Goal: Task Accomplishment & Management: Manage account settings

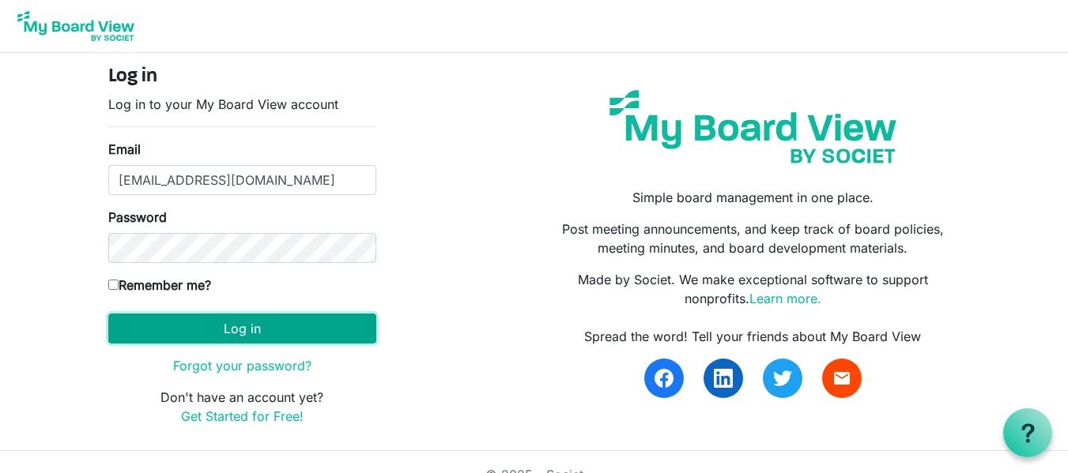
click at [202, 324] on button "Log in" at bounding box center [242, 329] width 268 height 30
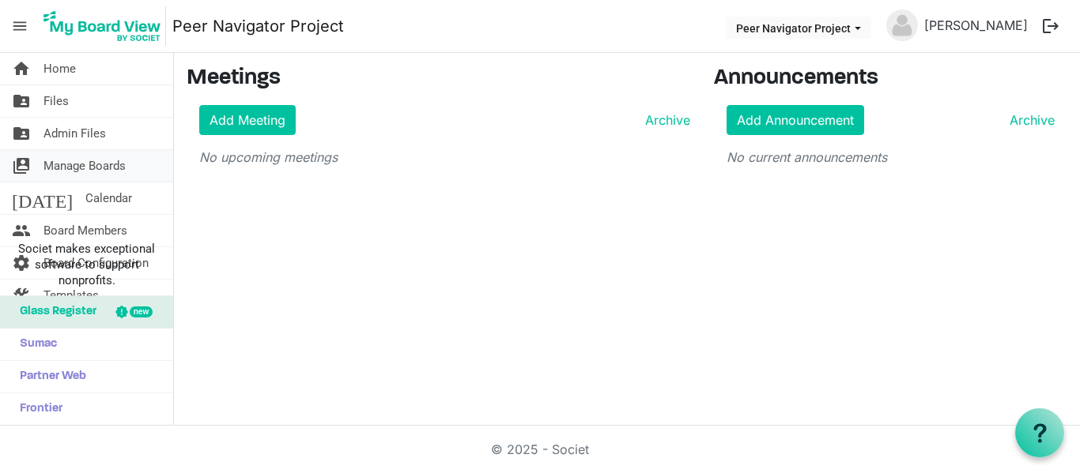
click at [52, 167] on span "Manage Boards" at bounding box center [84, 166] width 82 height 32
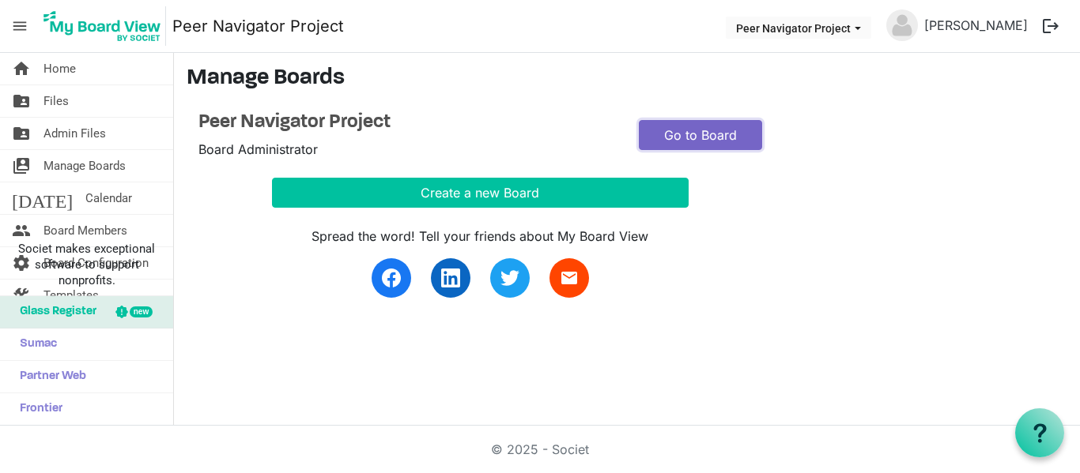
click at [689, 132] on link "Go to Board" at bounding box center [700, 135] width 123 height 30
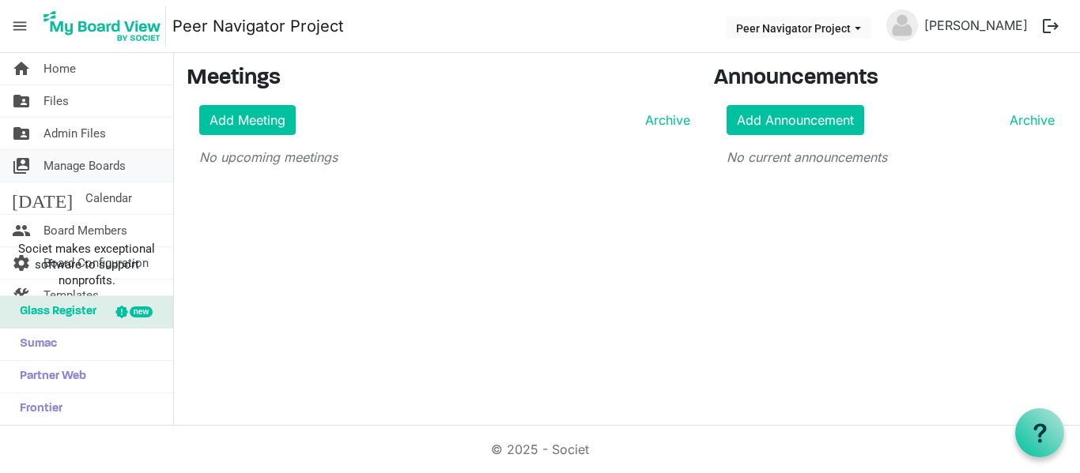
click at [76, 171] on span "Manage Boards" at bounding box center [84, 166] width 82 height 32
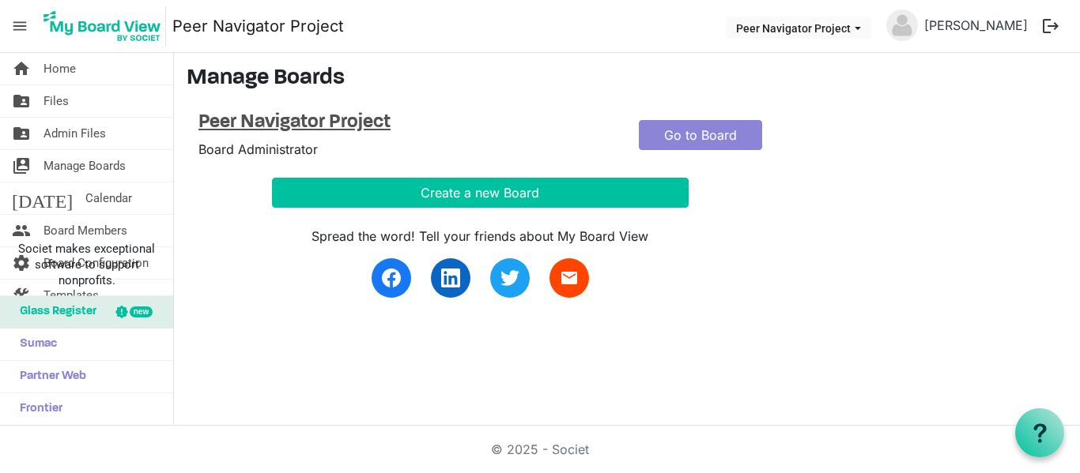
click at [279, 124] on h4 "Peer Navigator Project" at bounding box center [406, 122] width 416 height 23
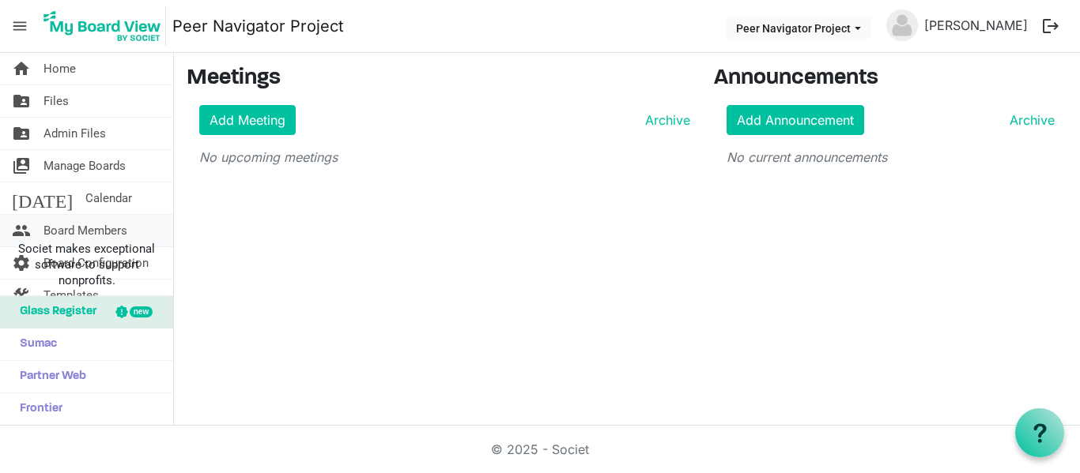
click at [52, 228] on span "Board Members" at bounding box center [85, 231] width 84 height 32
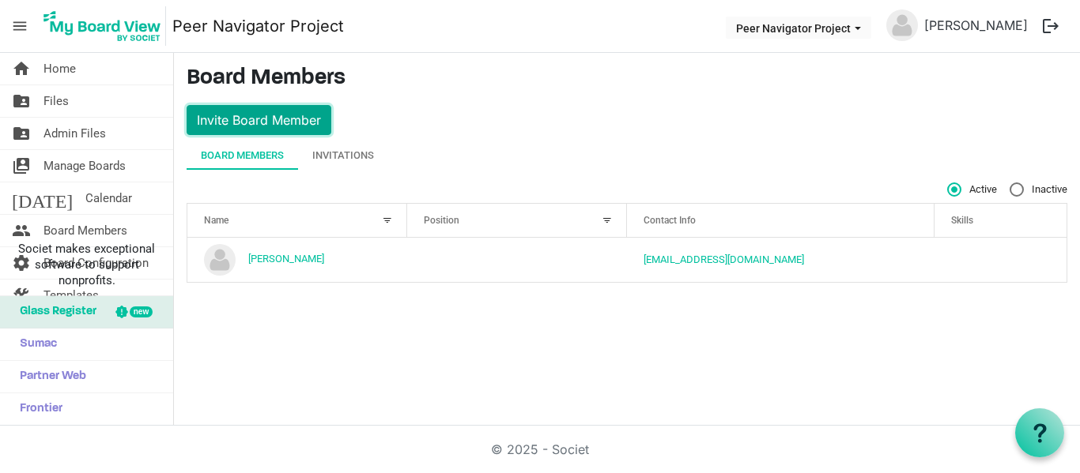
click at [274, 111] on button "Invite Board Member" at bounding box center [259, 120] width 145 height 30
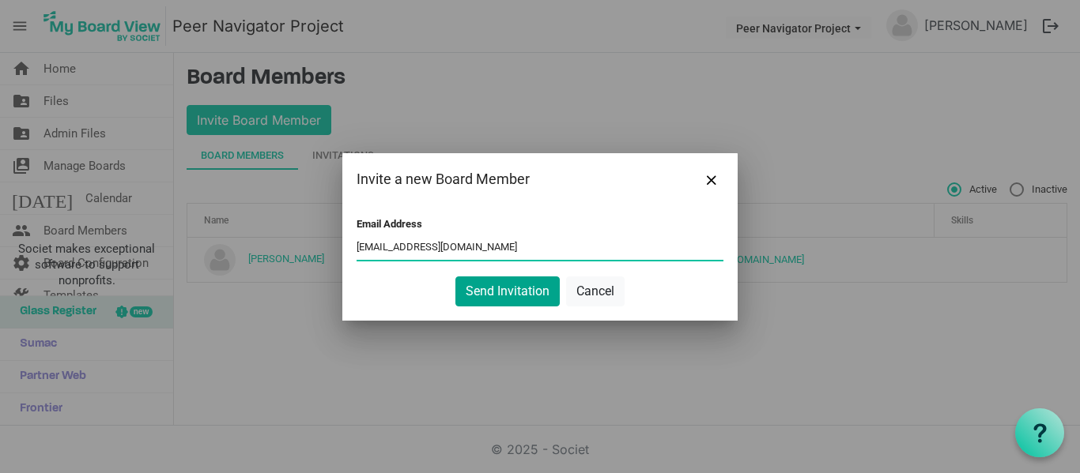
type input "acgraves18@gmail.com"
click at [510, 291] on button "Send Invitation" at bounding box center [507, 292] width 104 height 30
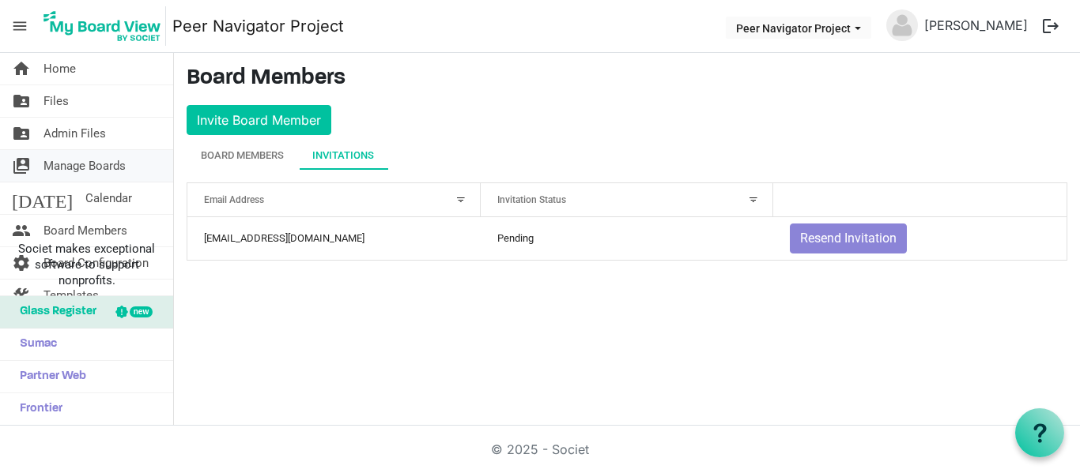
click at [77, 165] on span "Manage Boards" at bounding box center [84, 166] width 82 height 32
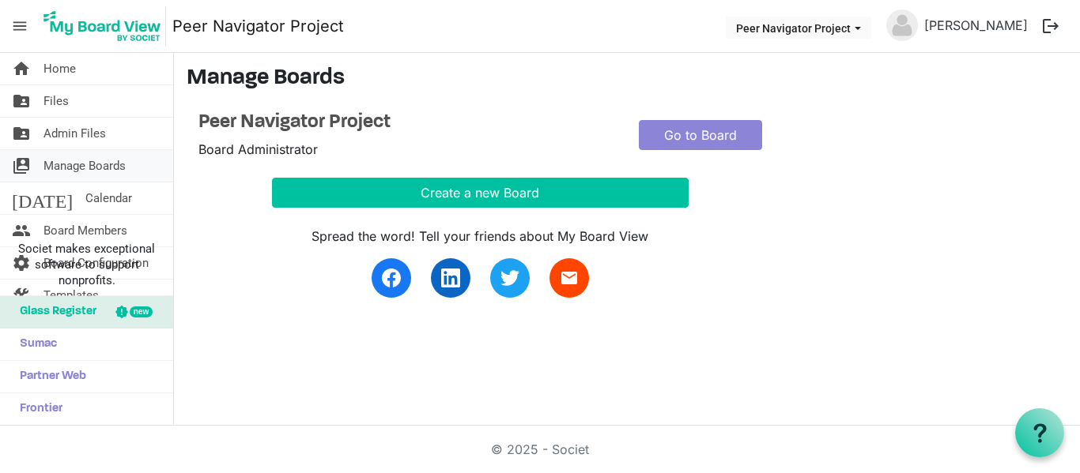
click at [73, 168] on span "Manage Boards" at bounding box center [84, 166] width 82 height 32
click at [67, 227] on span "Board Members" at bounding box center [85, 231] width 84 height 32
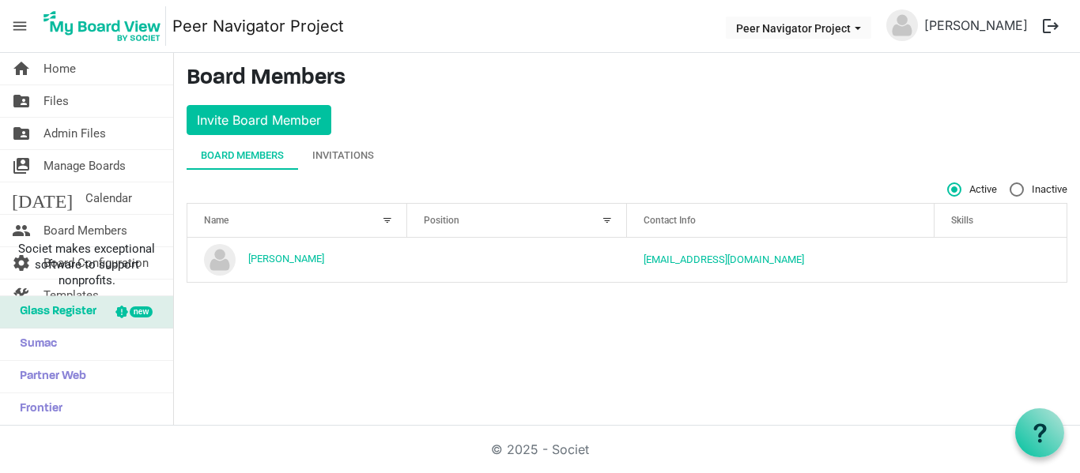
click at [225, 160] on div "Board Members" at bounding box center [242, 156] width 83 height 16
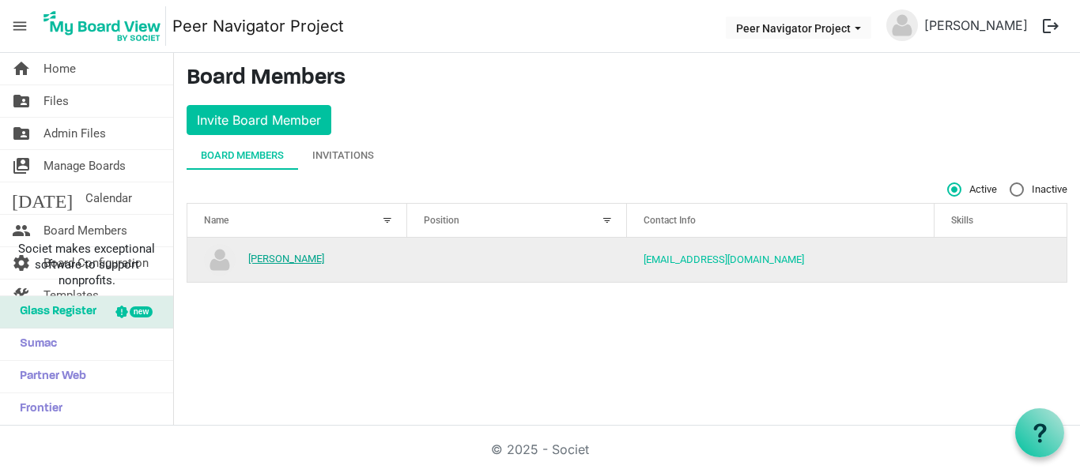
click at [269, 262] on link "[PERSON_NAME]" at bounding box center [286, 259] width 76 height 12
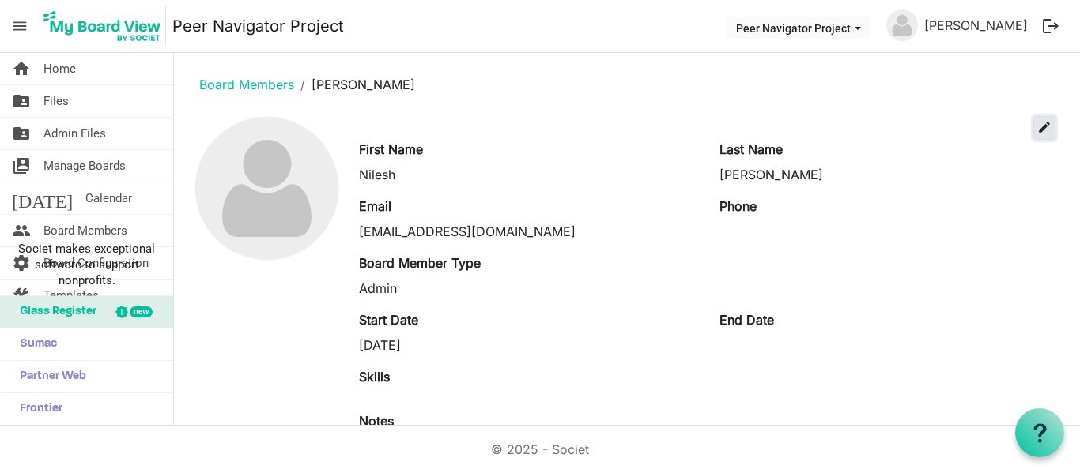
click at [1038, 127] on span "edit" at bounding box center [1044, 127] width 14 height 14
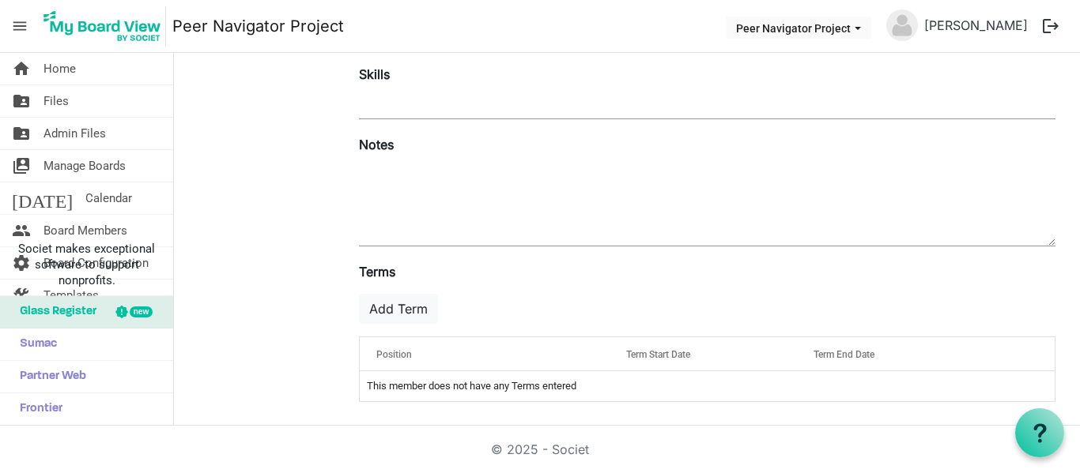
scroll to position [345, 0]
click at [520, 351] on div "Position" at bounding box center [485, 352] width 228 height 23
click at [577, 351] on div at bounding box center [581, 350] width 8 height 8
click at [464, 357] on div "Position" at bounding box center [485, 352] width 228 height 23
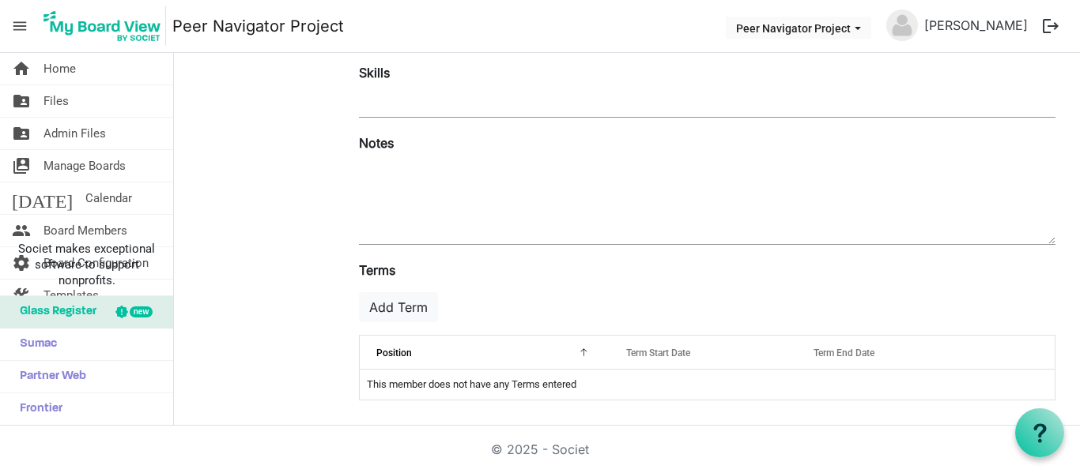
click at [447, 352] on div "Position" at bounding box center [485, 352] width 228 height 23
click at [406, 311] on button "Add Term" at bounding box center [398, 307] width 79 height 30
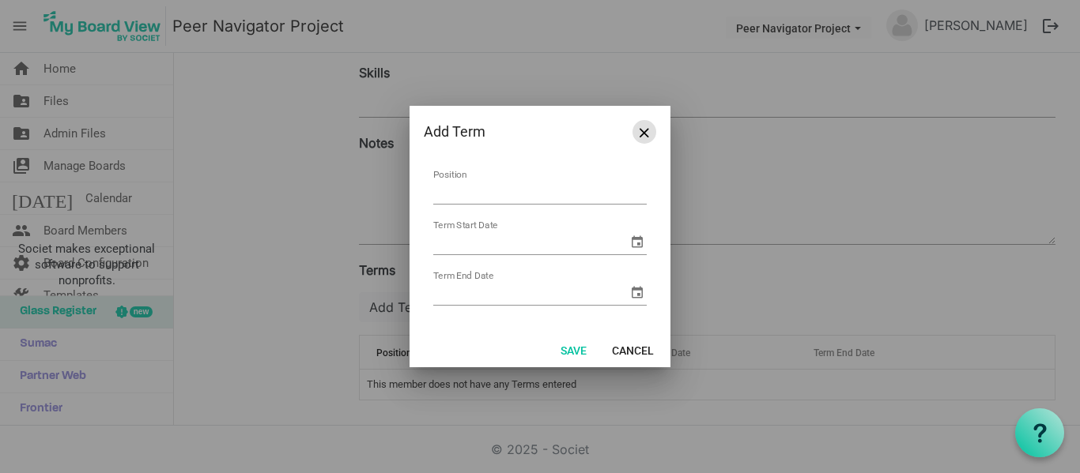
click at [647, 137] on button "Close" at bounding box center [644, 132] width 24 height 24
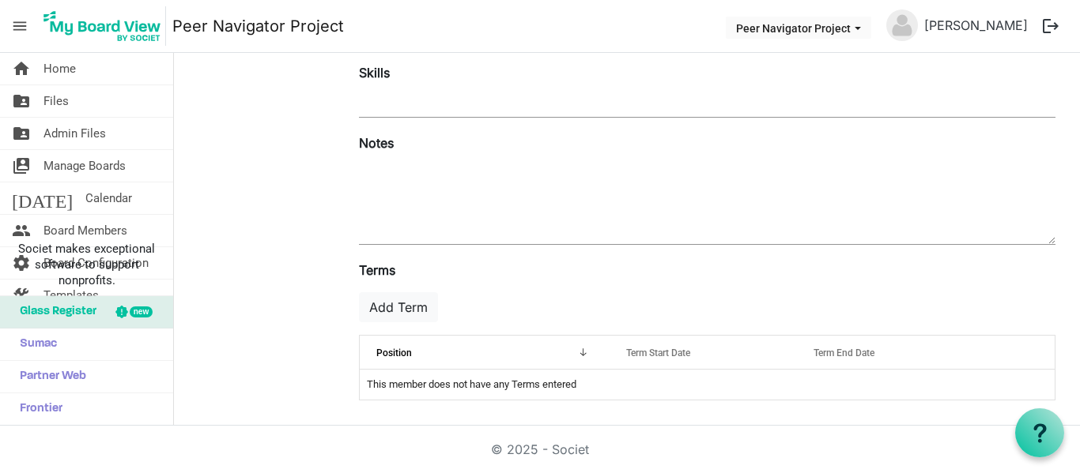
click at [1049, 157] on div "Notes" at bounding box center [707, 191] width 720 height 115
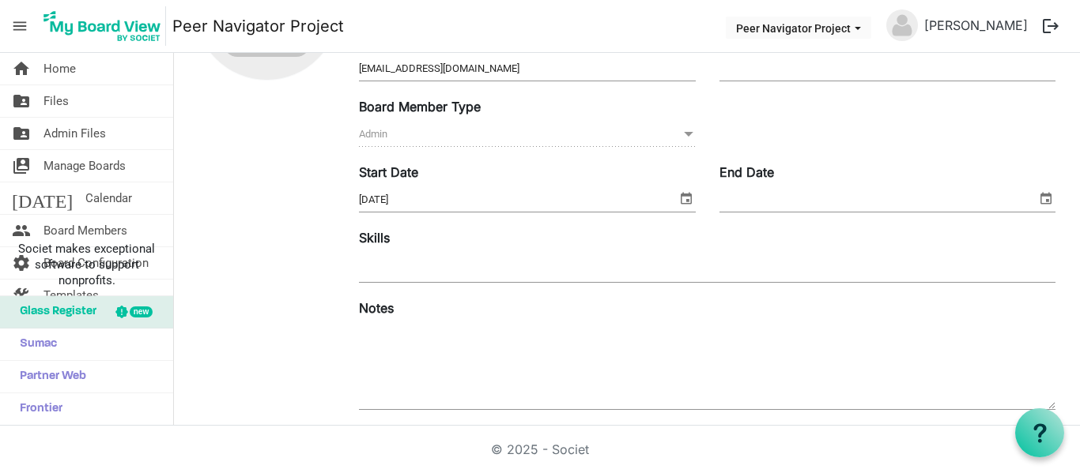
scroll to position [0, 0]
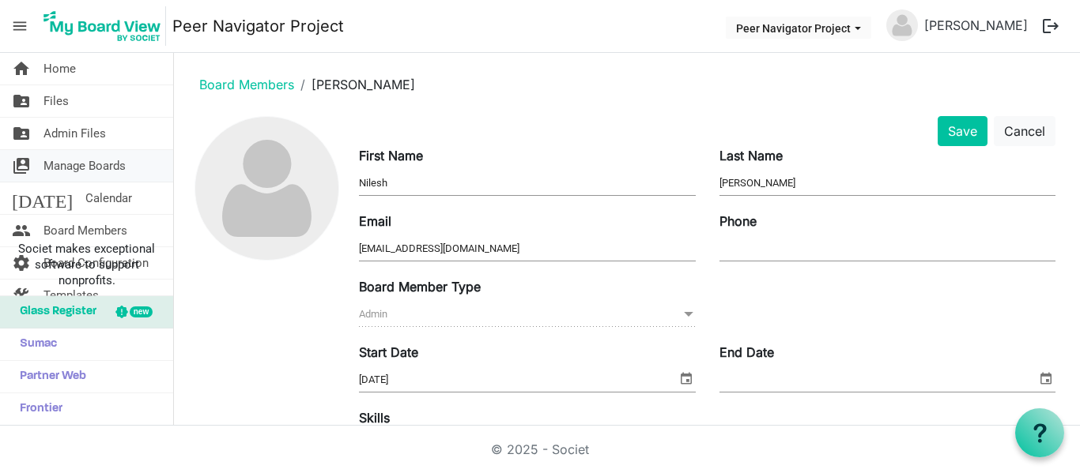
click at [73, 163] on span "Manage Boards" at bounding box center [84, 166] width 82 height 32
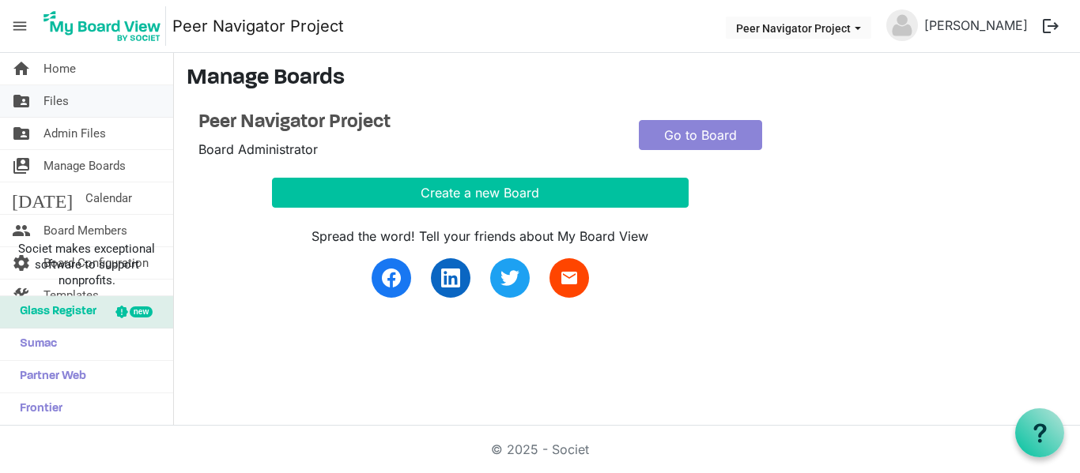
click at [55, 107] on span "Files" at bounding box center [55, 101] width 25 height 32
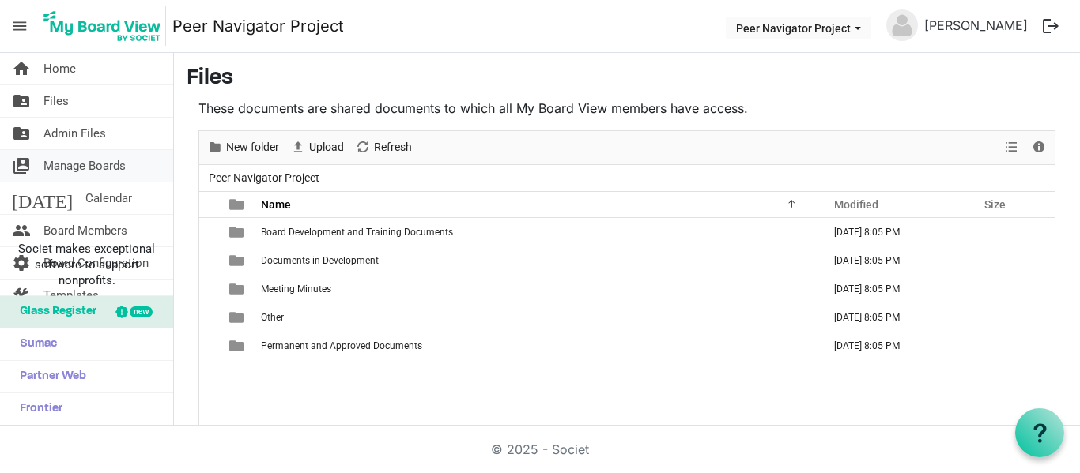
click at [72, 154] on span "Manage Boards" at bounding box center [84, 166] width 82 height 32
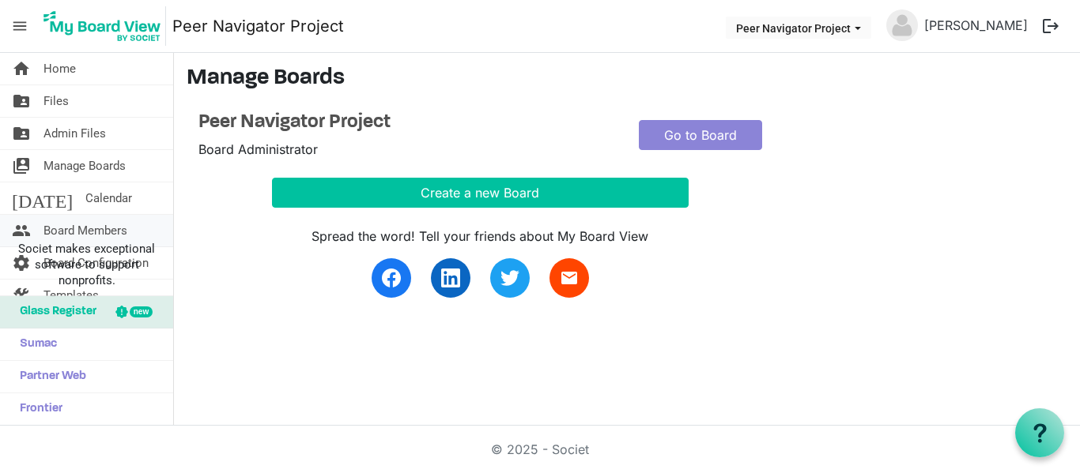
click at [55, 220] on span "Board Members" at bounding box center [85, 231] width 84 height 32
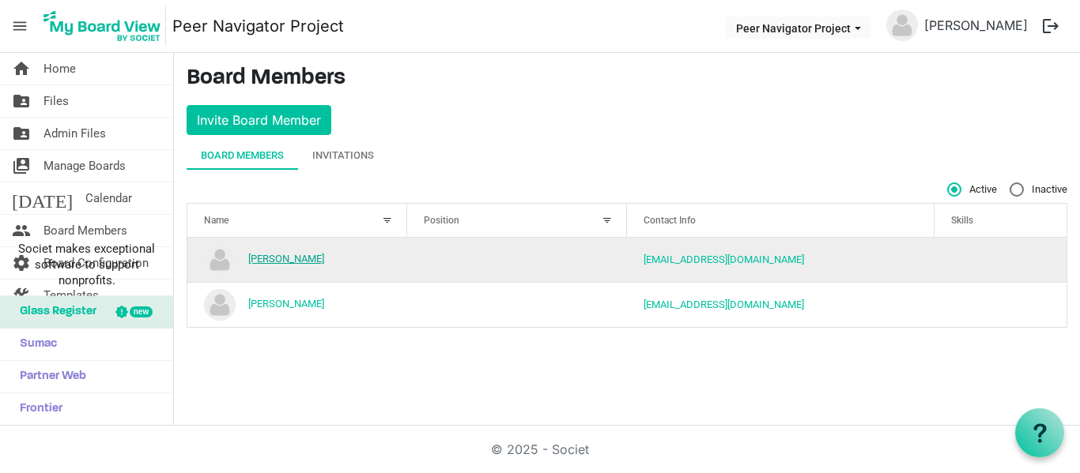
click at [286, 260] on link "Anthony Graves" at bounding box center [286, 259] width 76 height 12
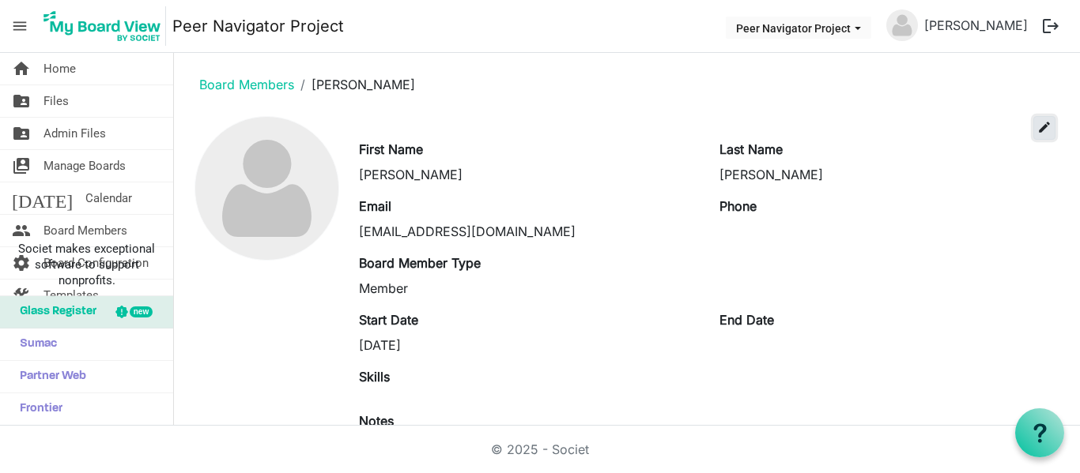
click at [1037, 127] on span "edit" at bounding box center [1044, 127] width 14 height 14
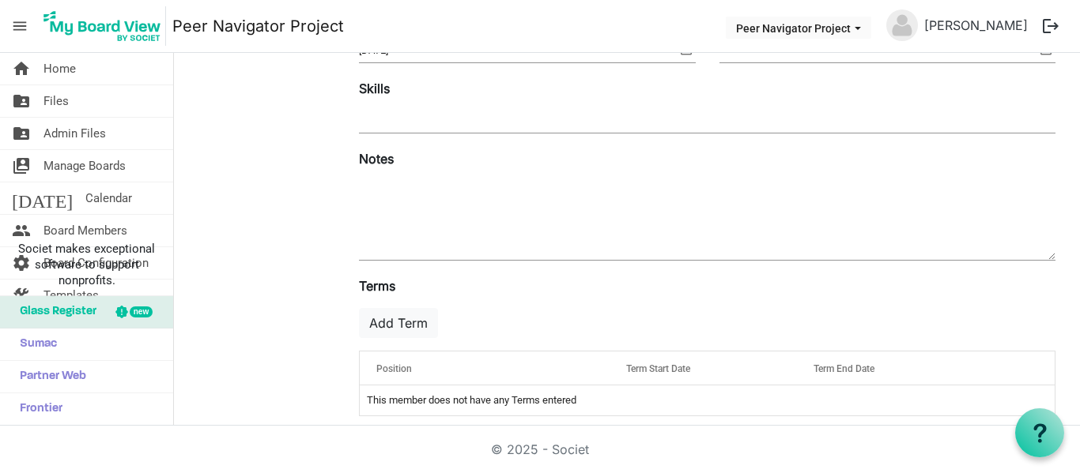
scroll to position [345, 0]
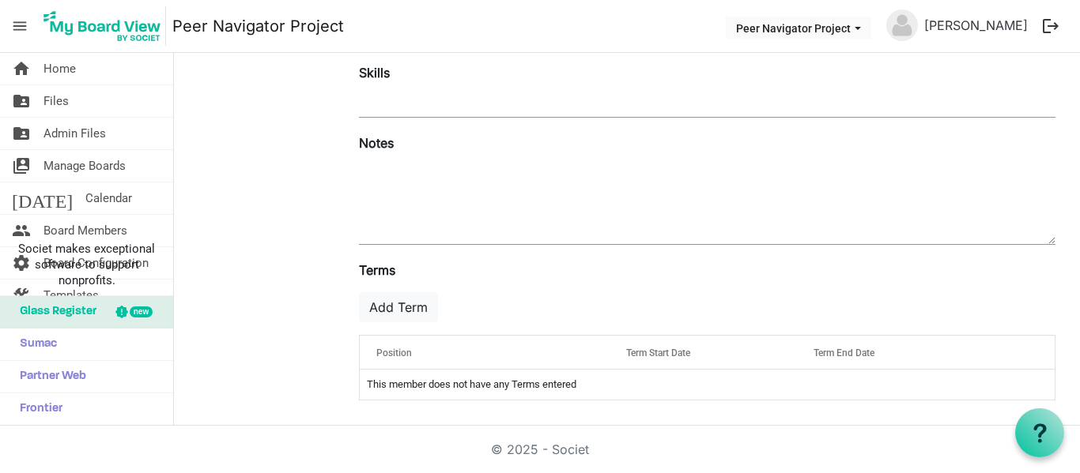
click at [426, 350] on div "Position" at bounding box center [485, 352] width 228 height 23
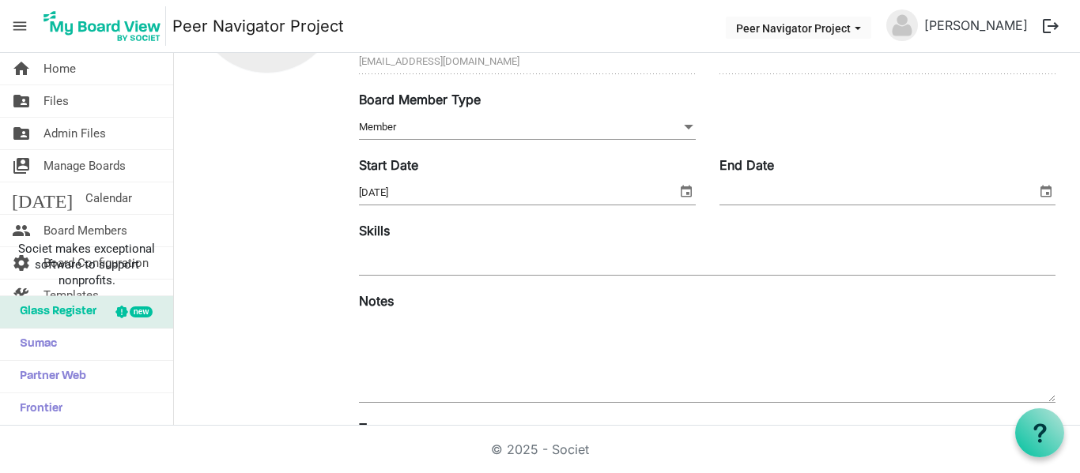
scroll to position [266, 0]
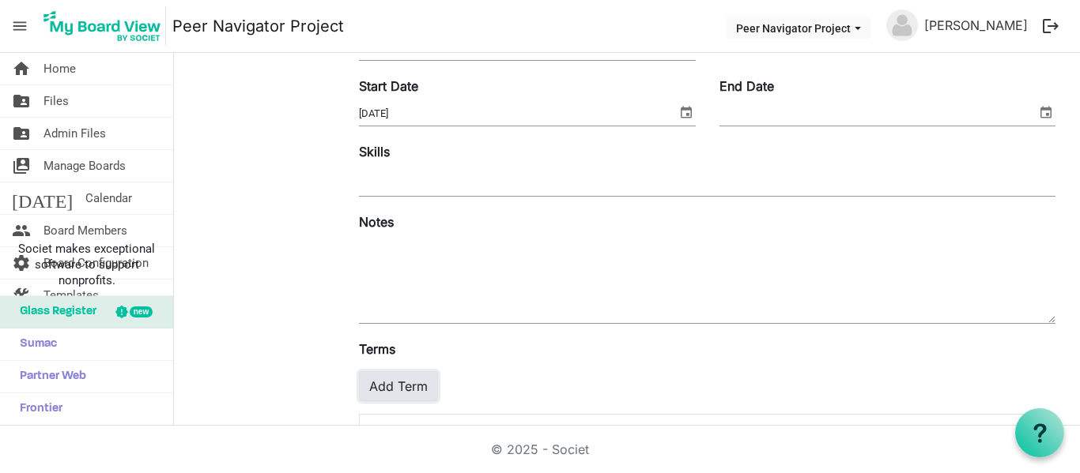
click at [403, 380] on button "Add Term" at bounding box center [398, 386] width 79 height 30
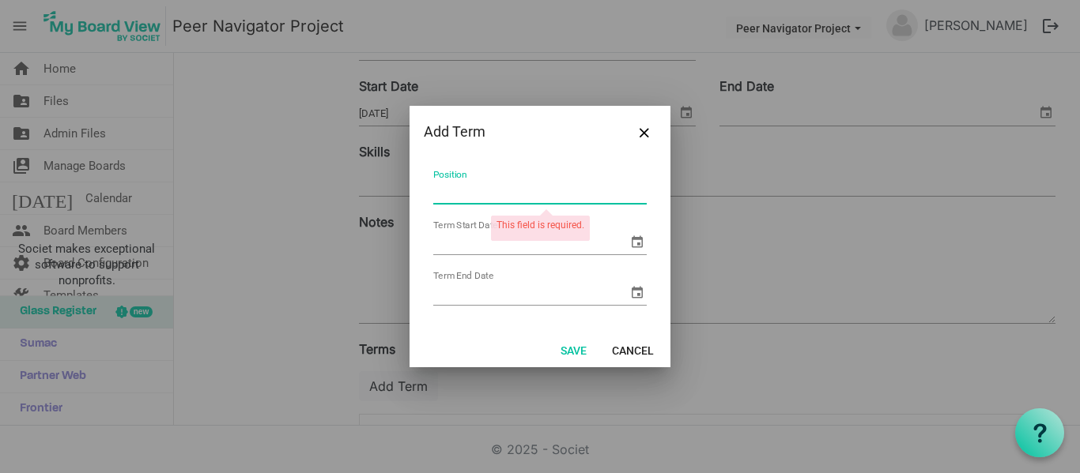
click at [489, 189] on input "Position" at bounding box center [539, 192] width 213 height 24
type input "Founder / CEO"
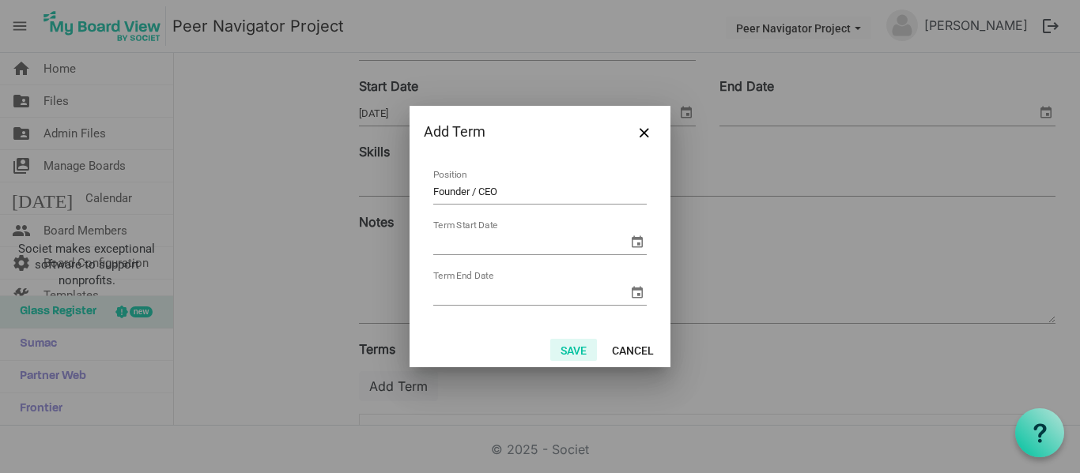
click at [576, 352] on button "Save" at bounding box center [573, 350] width 47 height 22
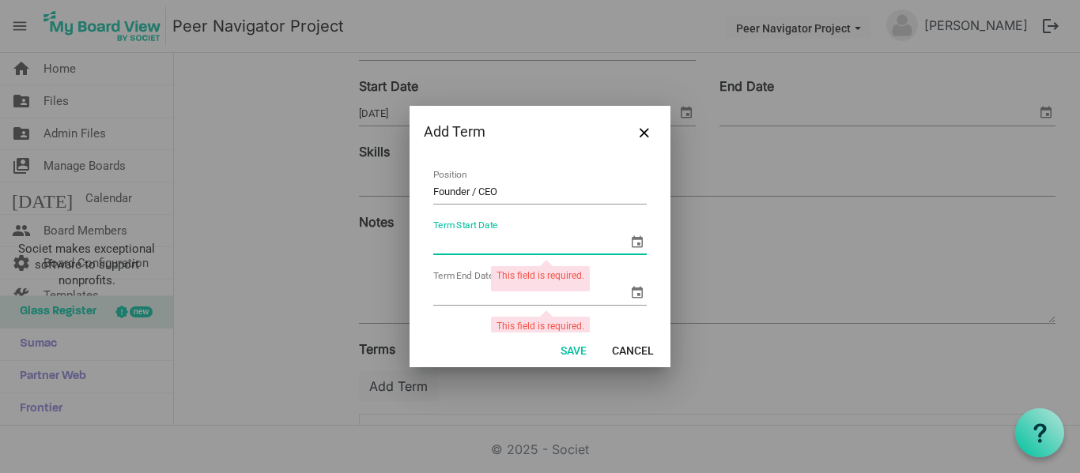
click at [545, 238] on input "Term Start Date" at bounding box center [530, 243] width 194 height 24
click at [628, 239] on span "select" at bounding box center [636, 241] width 19 height 19
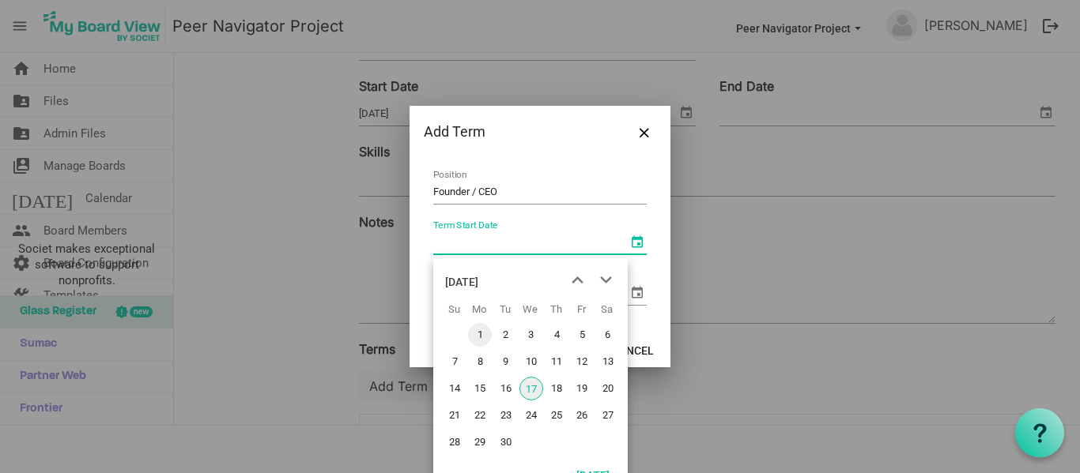
click at [483, 332] on span "1" at bounding box center [480, 335] width 24 height 24
type input "9/1/2025"
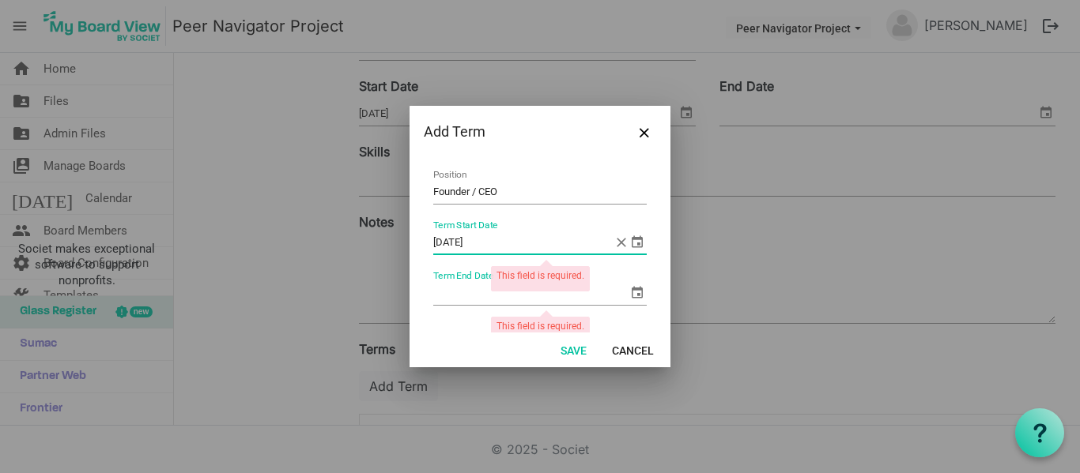
click at [627, 295] on span "select" at bounding box center [636, 292] width 19 height 19
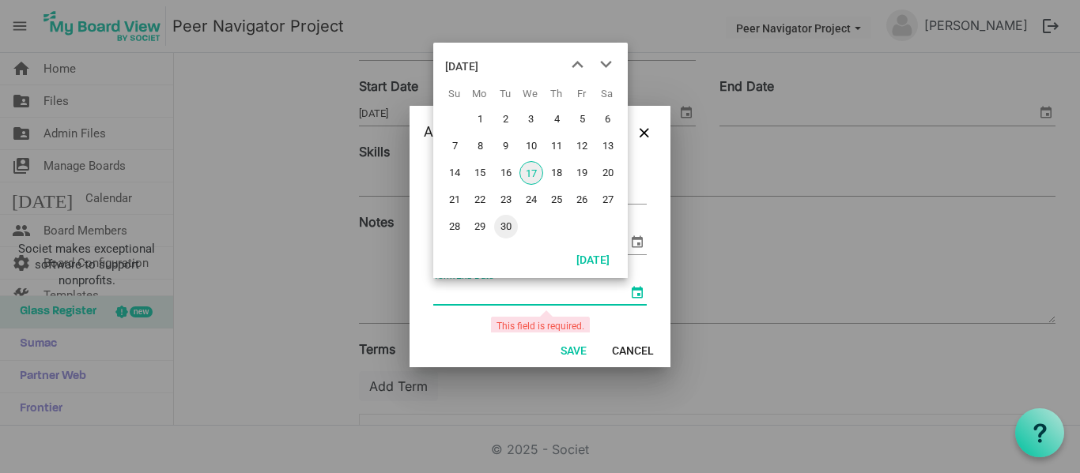
click at [498, 225] on span "30" at bounding box center [506, 227] width 24 height 24
type input "9/30/2025"
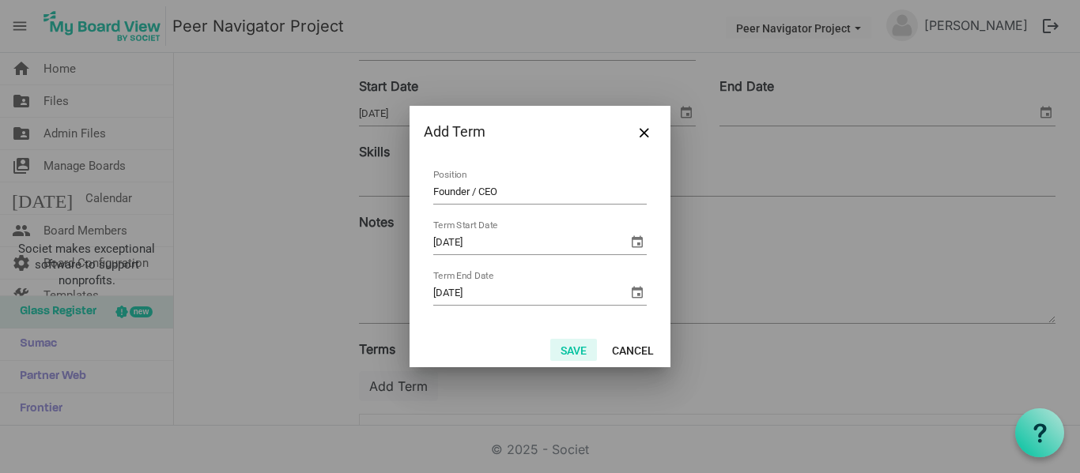
click at [566, 349] on button "Save" at bounding box center [573, 350] width 47 height 22
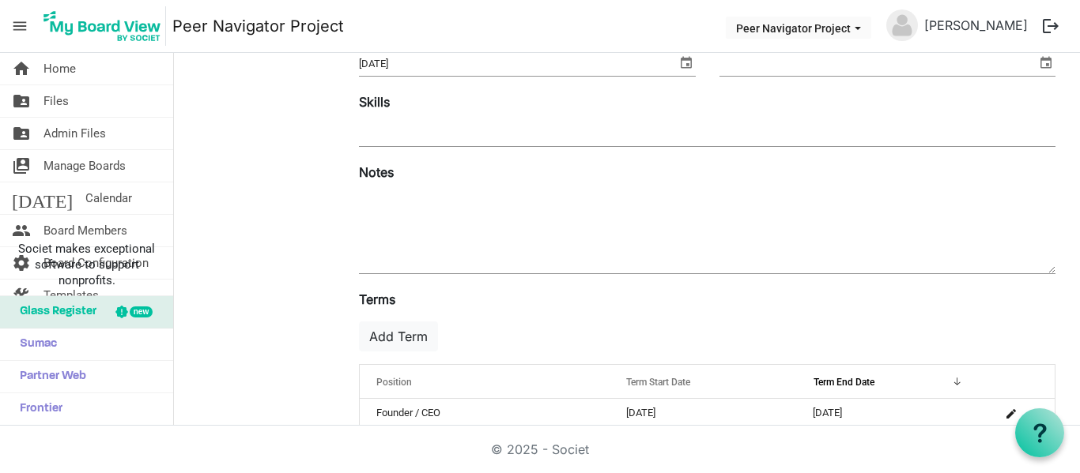
scroll to position [0, 0]
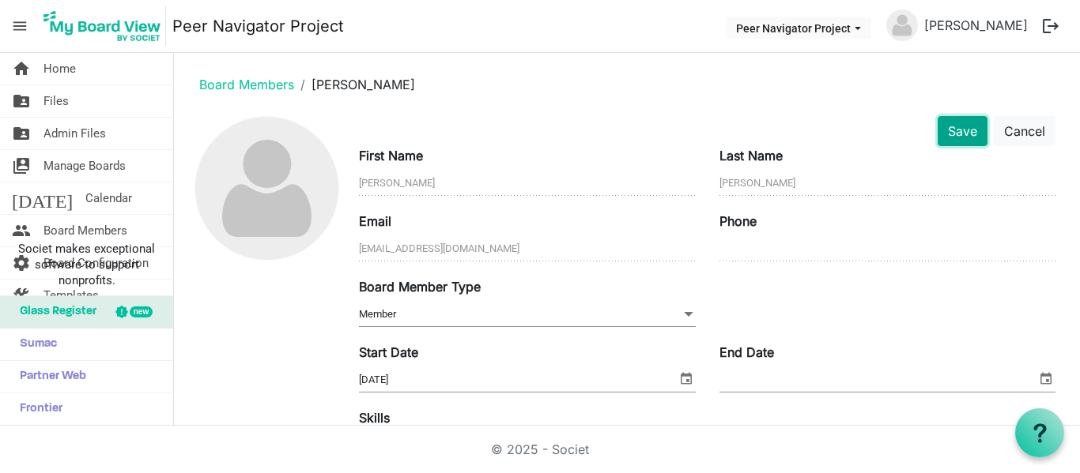
click at [940, 133] on button "Save" at bounding box center [962, 131] width 50 height 30
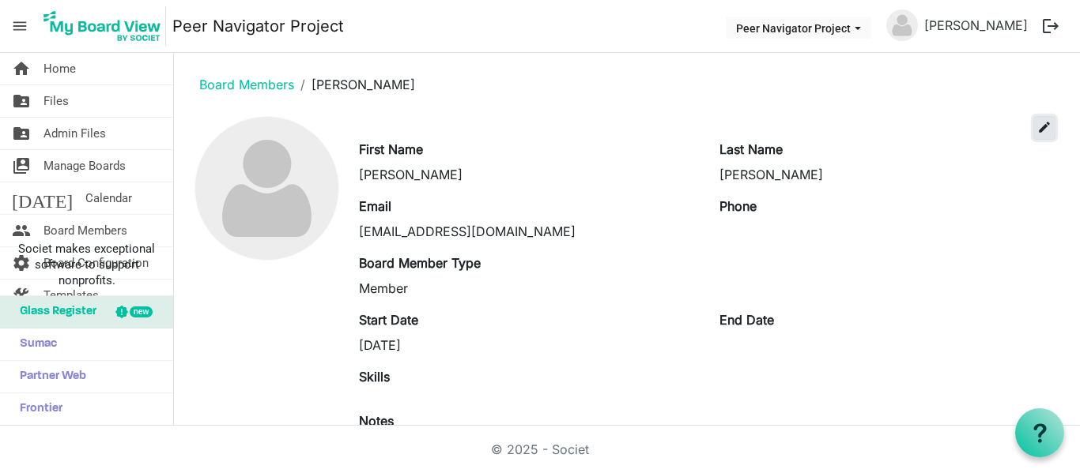
click at [1037, 123] on span "edit" at bounding box center [1044, 127] width 14 height 14
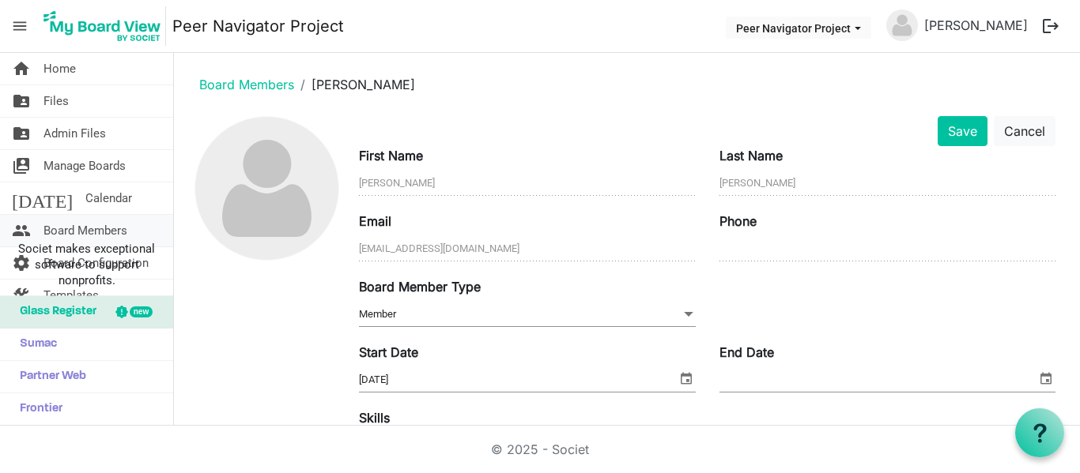
click at [87, 225] on span "Board Members" at bounding box center [85, 231] width 84 height 32
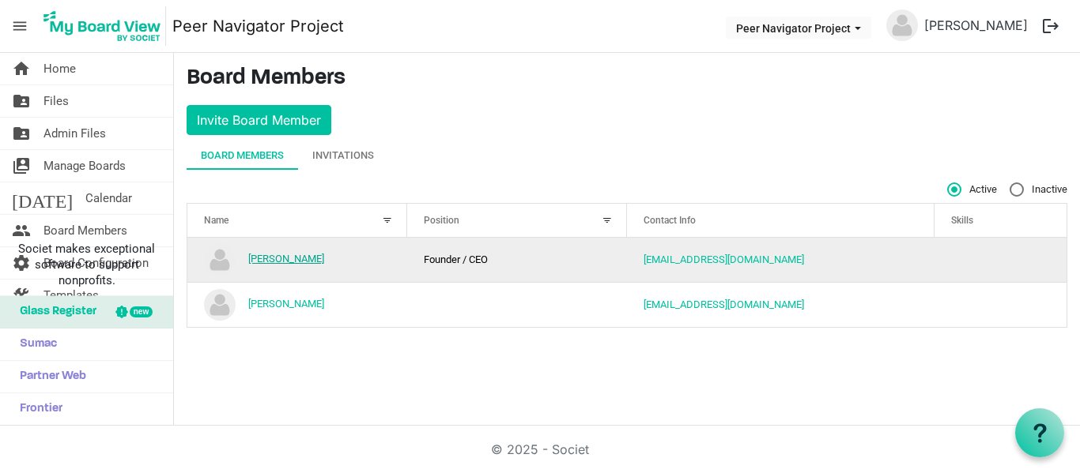
click at [277, 258] on link "[PERSON_NAME]" at bounding box center [286, 259] width 76 height 12
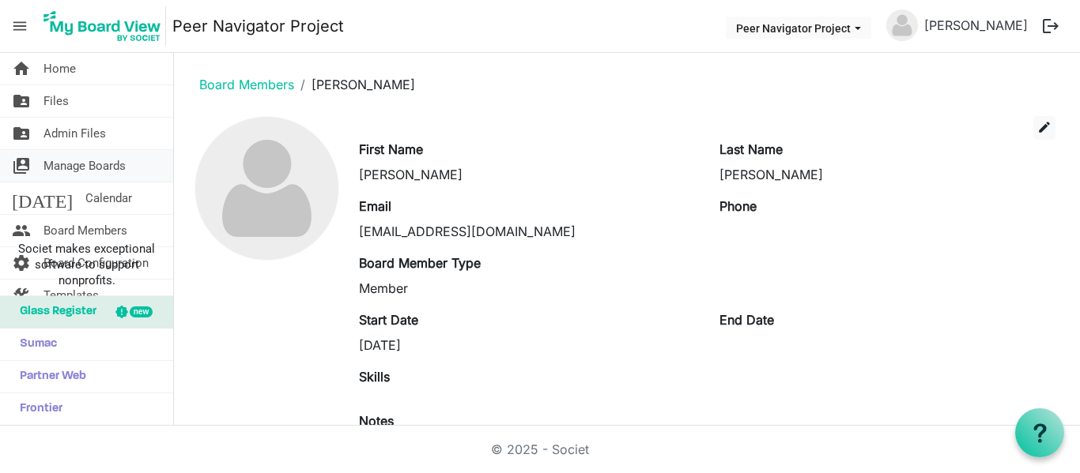
click at [73, 171] on span "Manage Boards" at bounding box center [84, 166] width 82 height 32
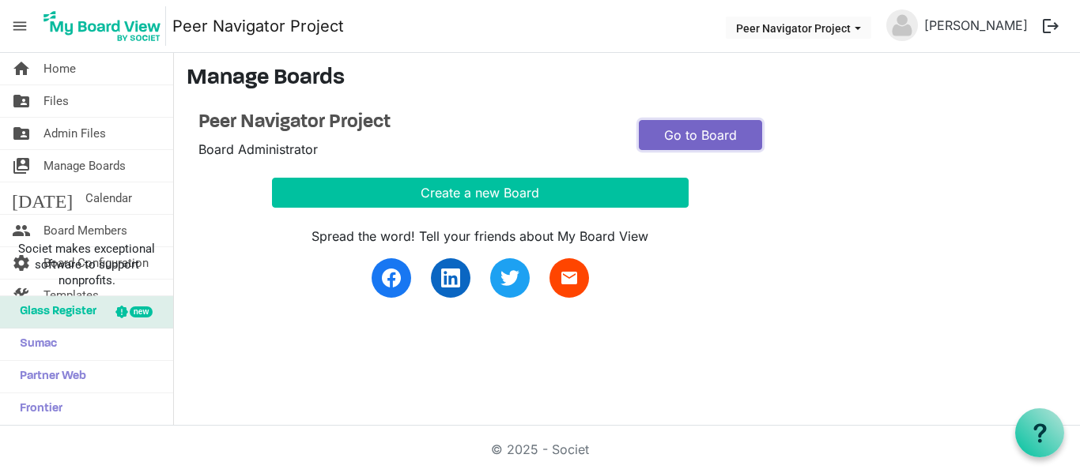
click at [668, 141] on link "Go to Board" at bounding box center [700, 135] width 123 height 30
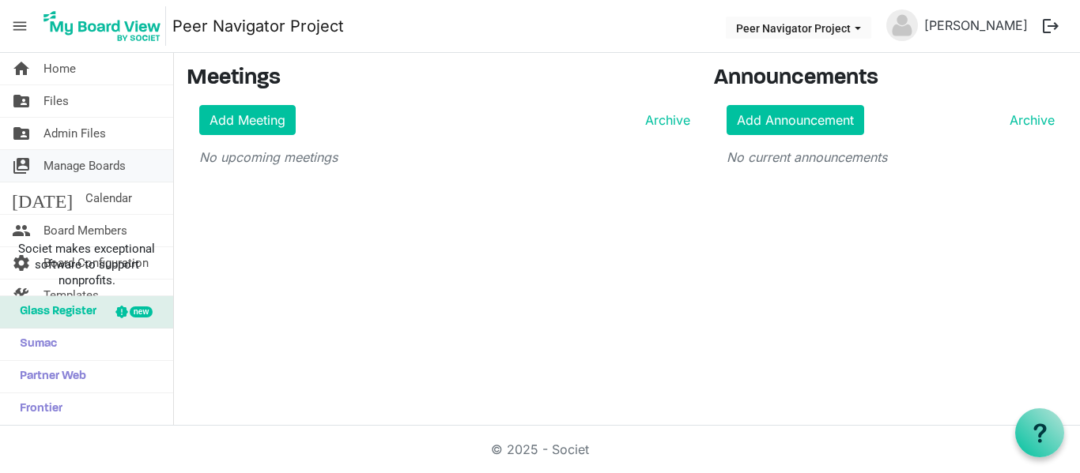
click at [98, 168] on span "Manage Boards" at bounding box center [84, 166] width 82 height 32
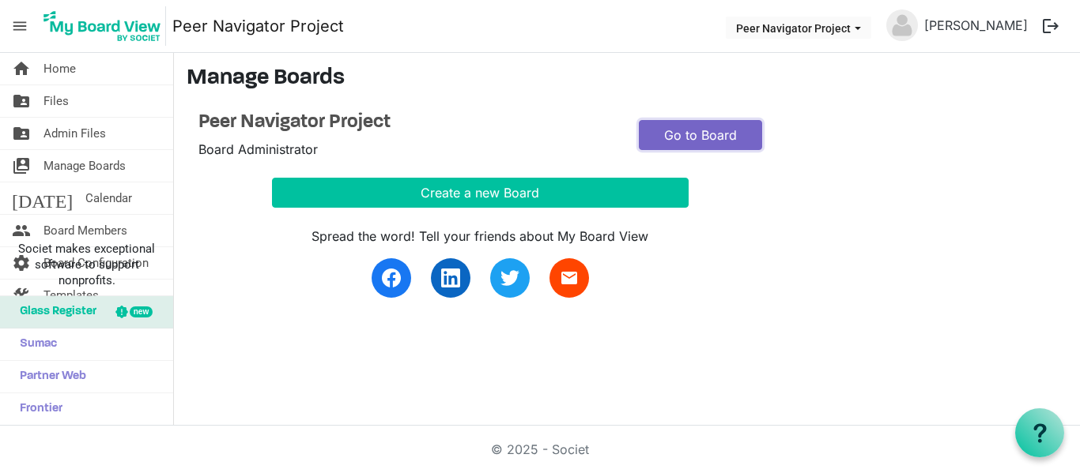
click at [729, 135] on link "Go to Board" at bounding box center [700, 135] width 123 height 30
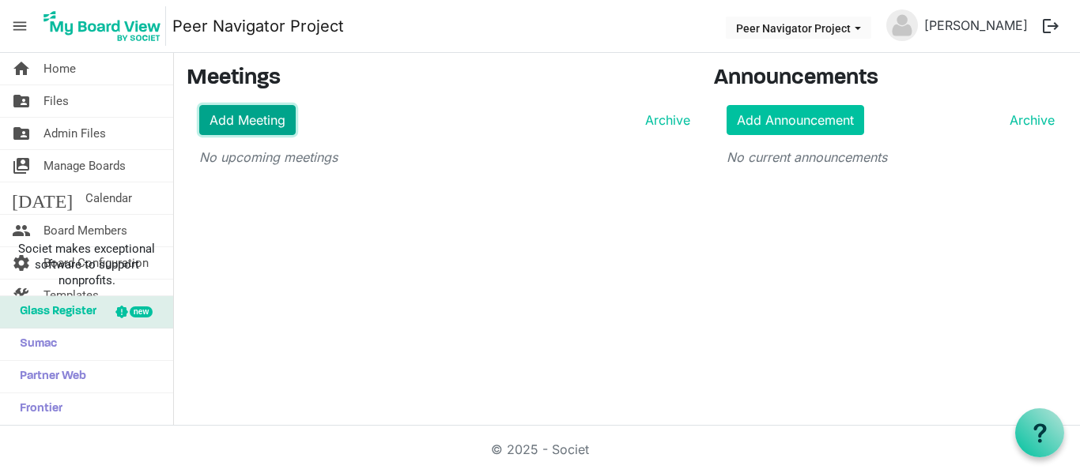
click at [250, 117] on link "Add Meeting" at bounding box center [247, 120] width 96 height 30
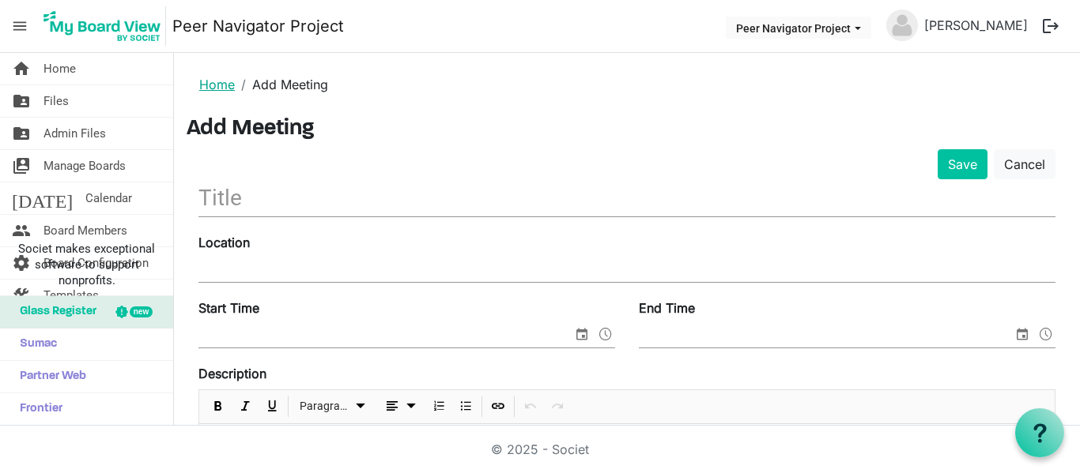
click at [209, 85] on link "Home" at bounding box center [217, 85] width 36 height 16
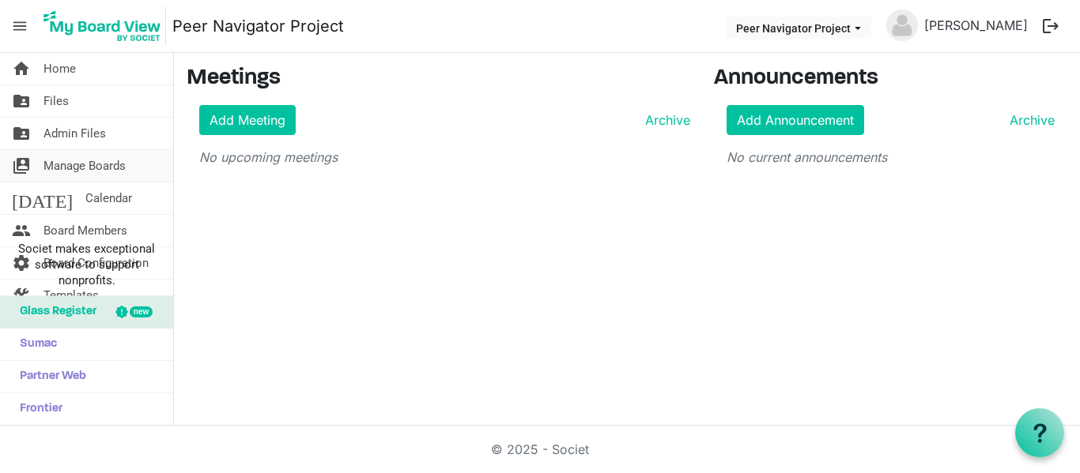
click at [85, 168] on span "Manage Boards" at bounding box center [84, 166] width 82 height 32
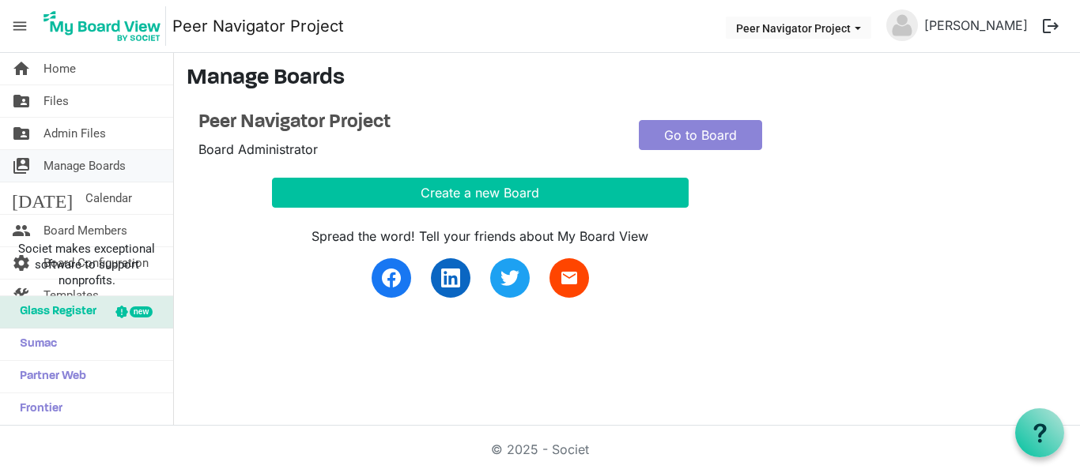
click at [87, 169] on span "Manage Boards" at bounding box center [84, 166] width 82 height 32
click at [73, 228] on span "Board Members" at bounding box center [85, 231] width 84 height 32
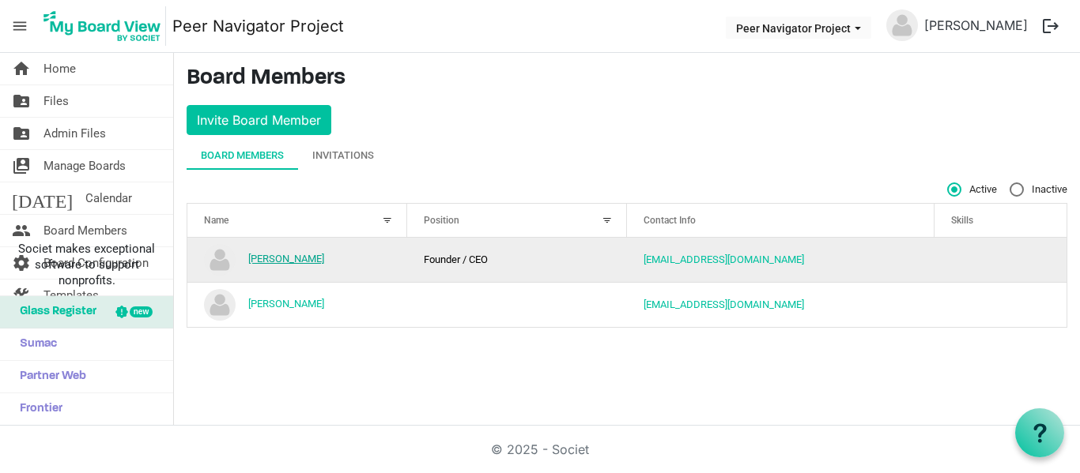
click at [271, 254] on link "[PERSON_NAME]" at bounding box center [286, 259] width 76 height 12
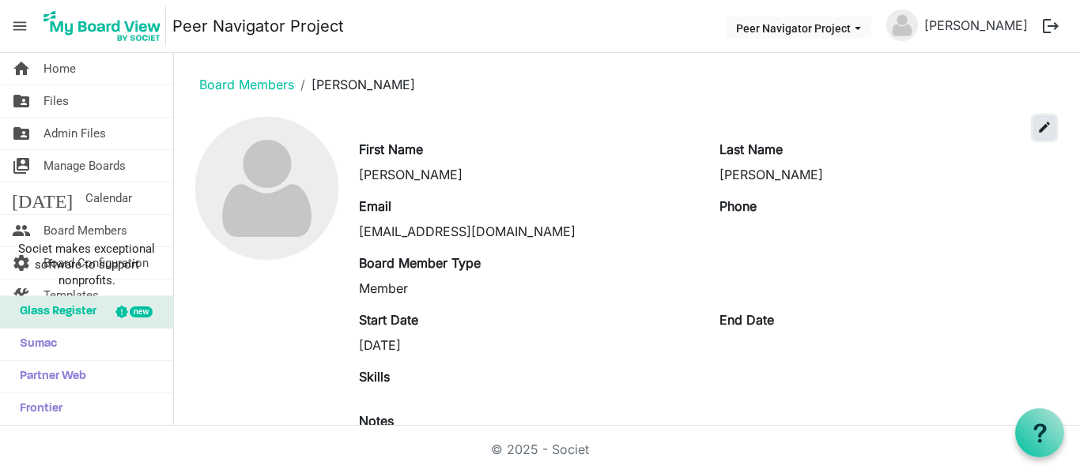
click at [1037, 126] on span "edit" at bounding box center [1044, 127] width 14 height 14
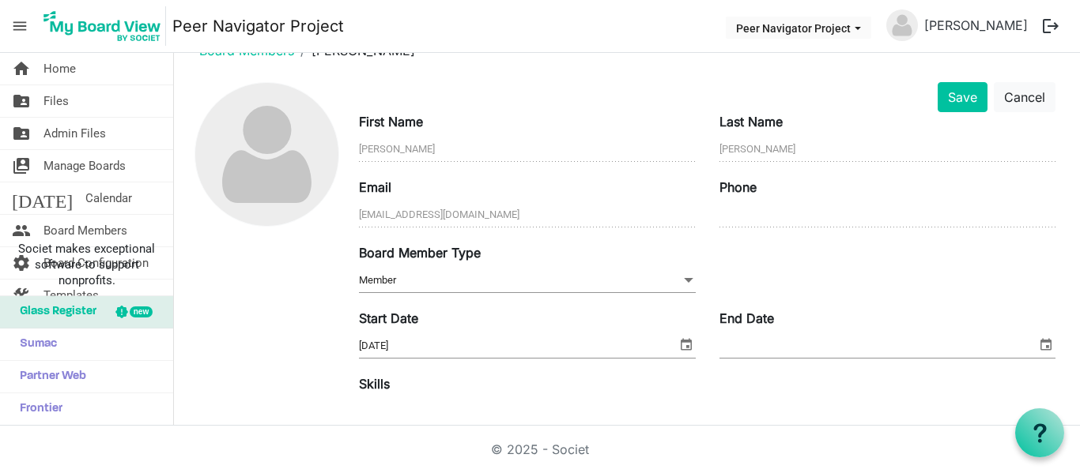
scroll to position [28, 0]
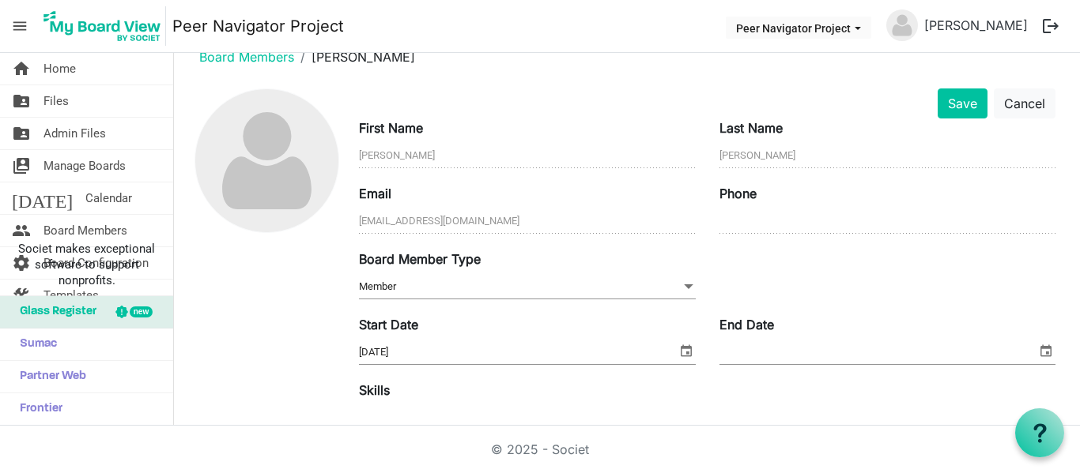
click at [471, 283] on span "Member Member" at bounding box center [527, 287] width 336 height 24
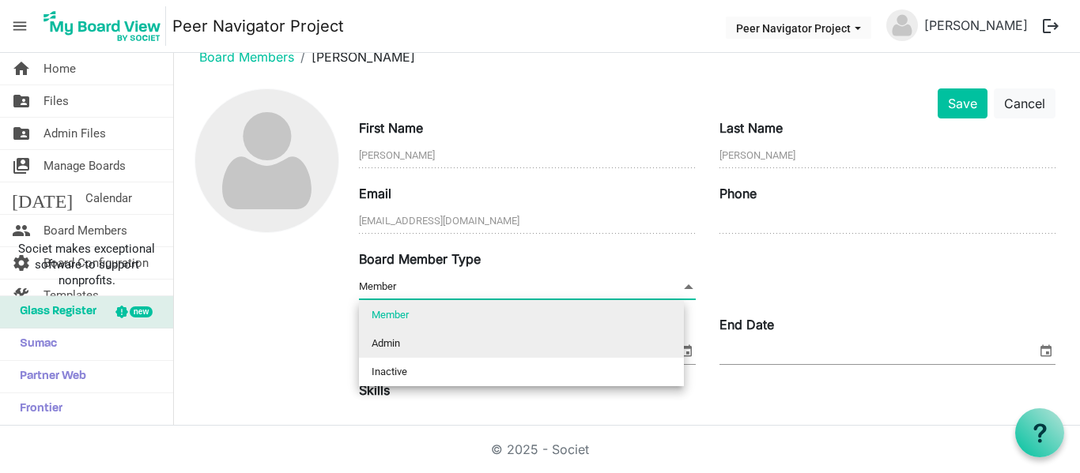
click at [397, 341] on li "Admin" at bounding box center [521, 344] width 325 height 28
type input "Admin"
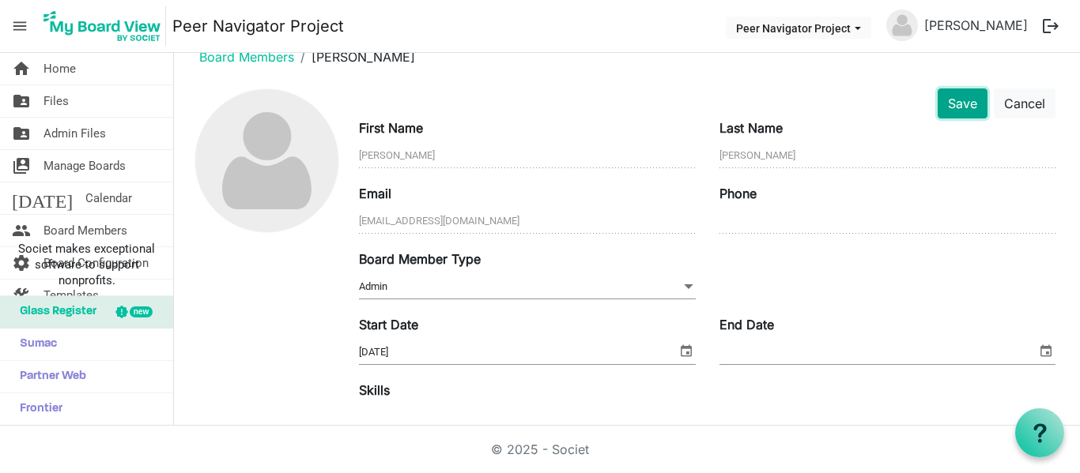
click at [954, 103] on button "Save" at bounding box center [962, 104] width 50 height 30
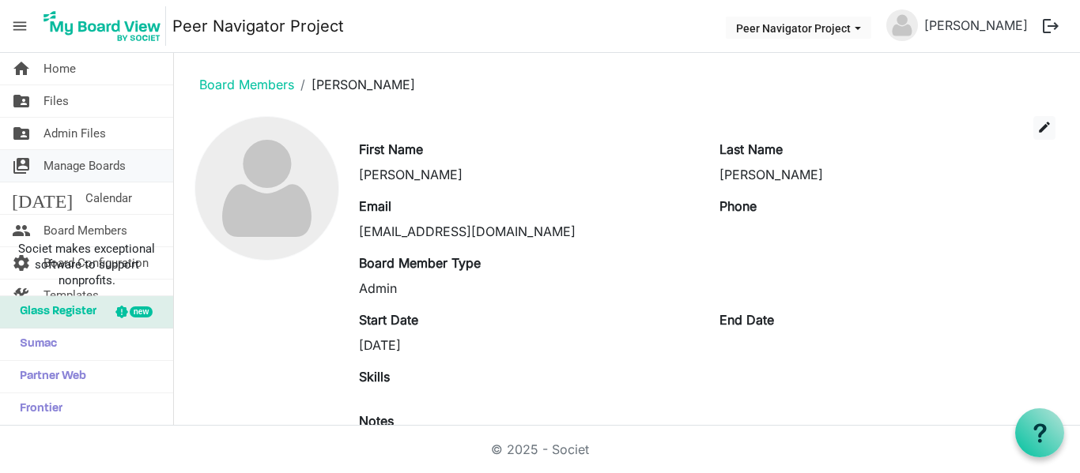
click at [66, 168] on span "Manage Boards" at bounding box center [84, 166] width 82 height 32
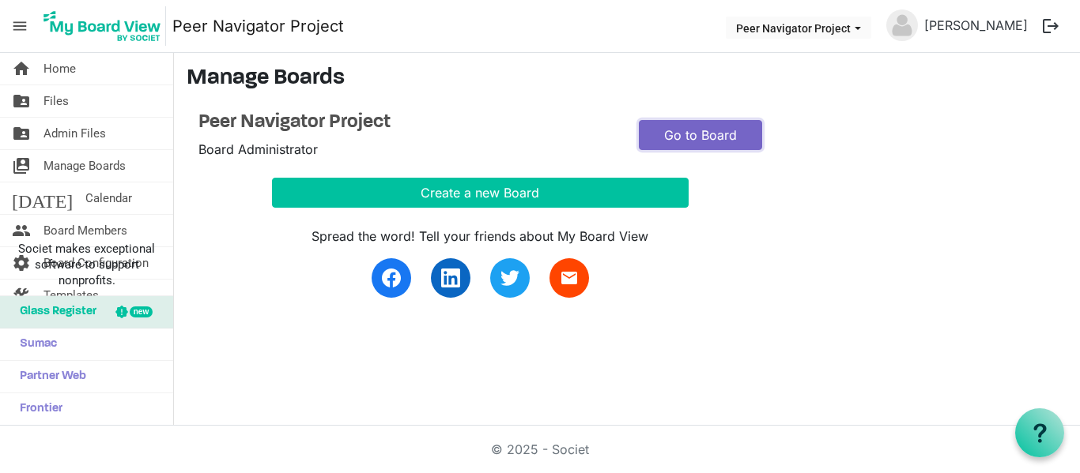
click at [733, 133] on link "Go to Board" at bounding box center [700, 135] width 123 height 30
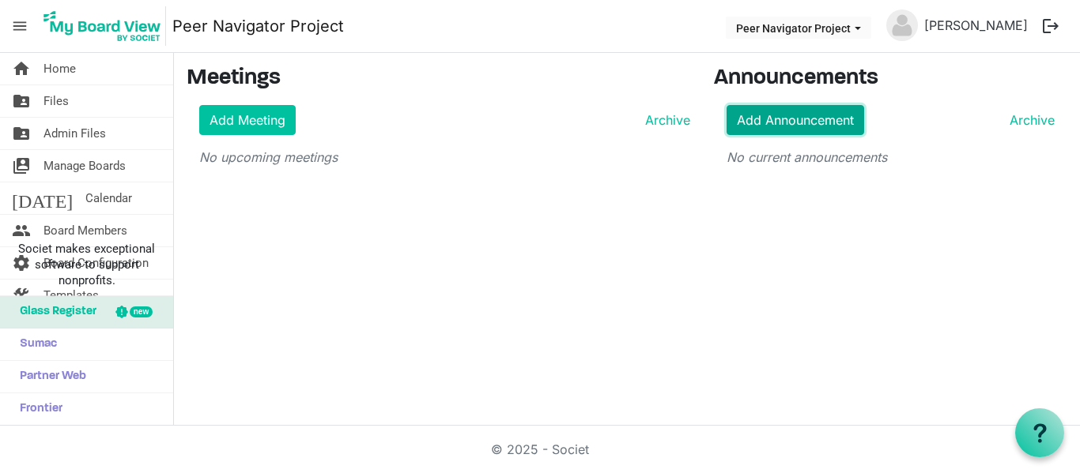
click at [793, 122] on link "Add Announcement" at bounding box center [795, 120] width 138 height 30
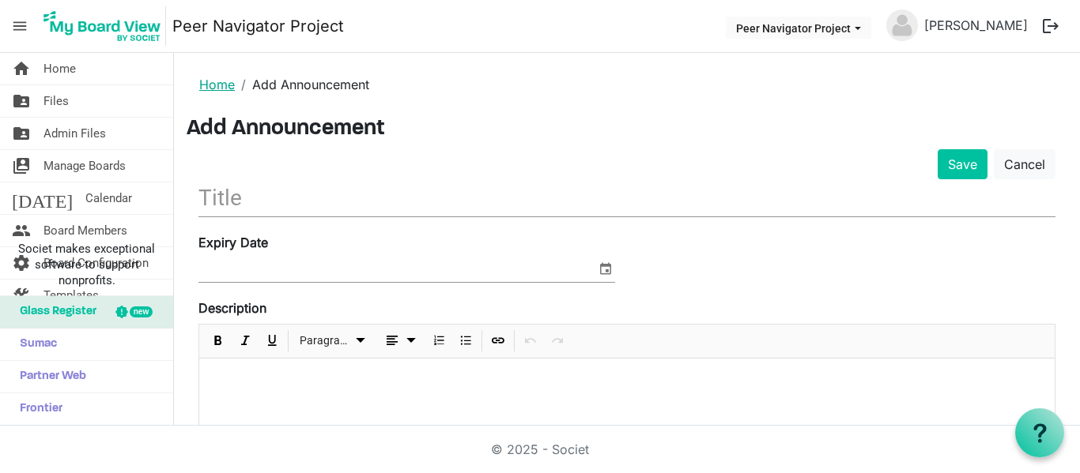
click at [206, 80] on link "Home" at bounding box center [217, 85] width 36 height 16
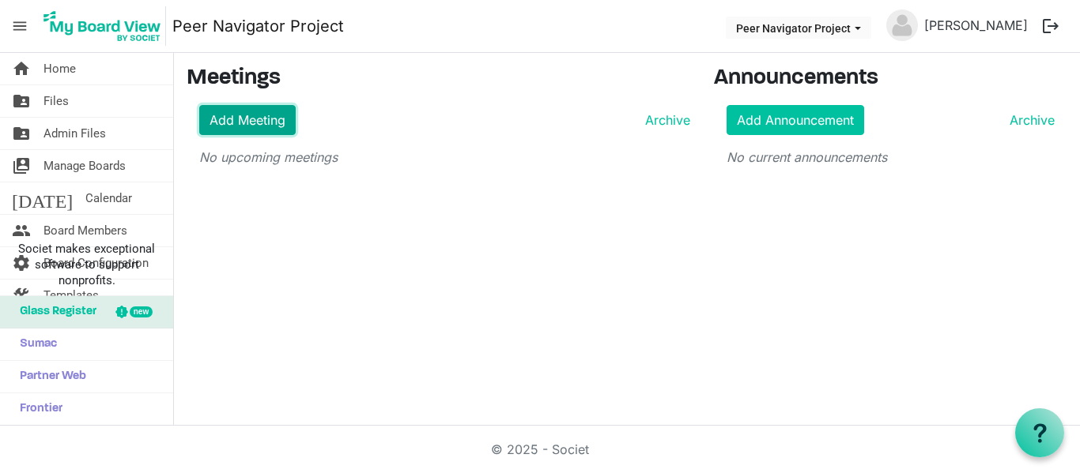
click at [278, 124] on link "Add Meeting" at bounding box center [247, 120] width 96 height 30
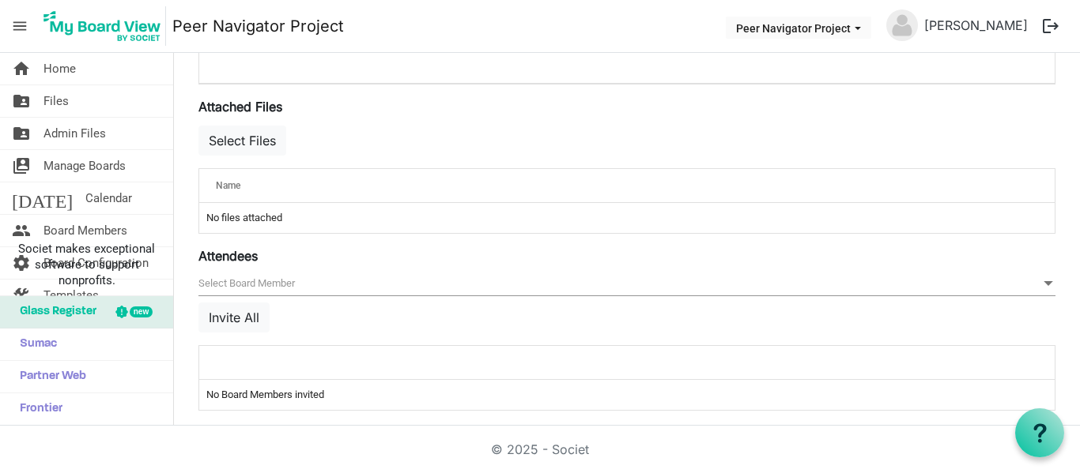
scroll to position [584, 0]
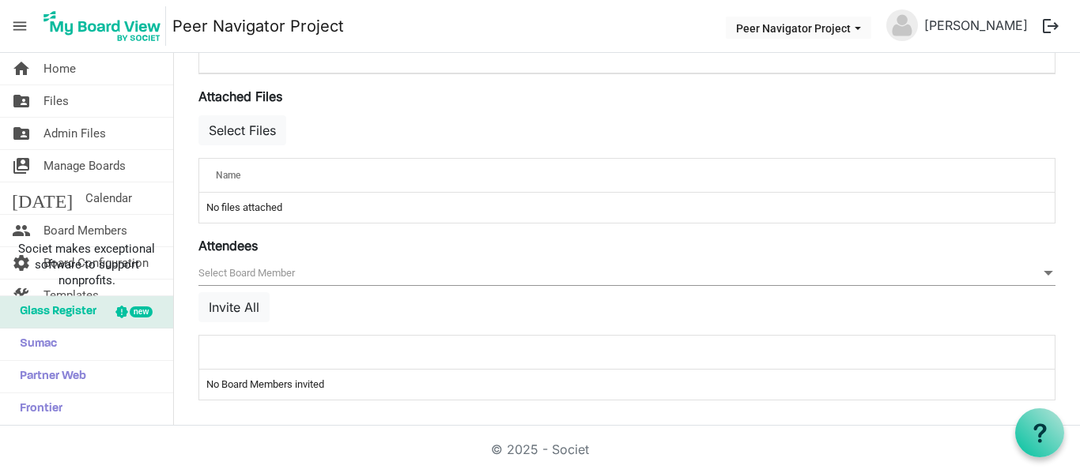
click at [228, 350] on div at bounding box center [577, 352] width 734 height 23
click at [222, 350] on div at bounding box center [577, 352] width 734 height 23
click at [227, 392] on td "No Board Members invited" at bounding box center [626, 385] width 855 height 30
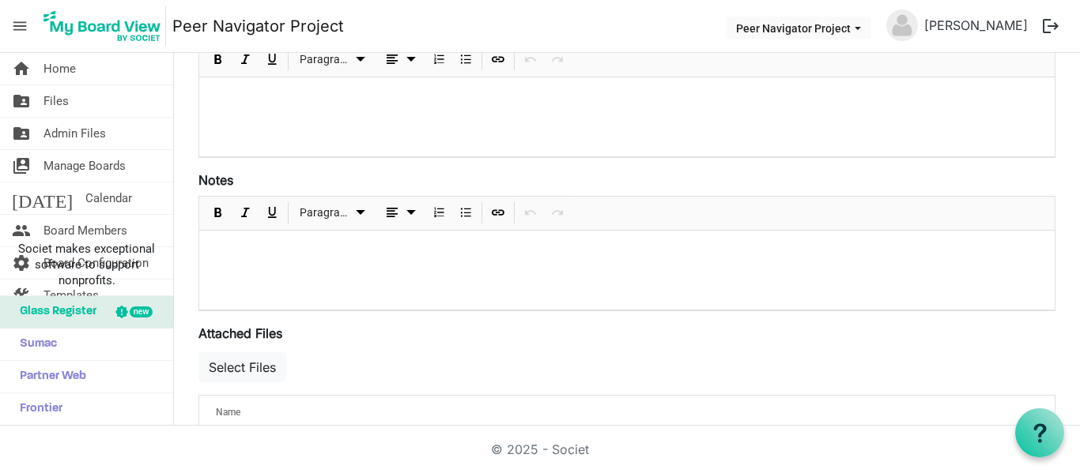
scroll to position [564, 0]
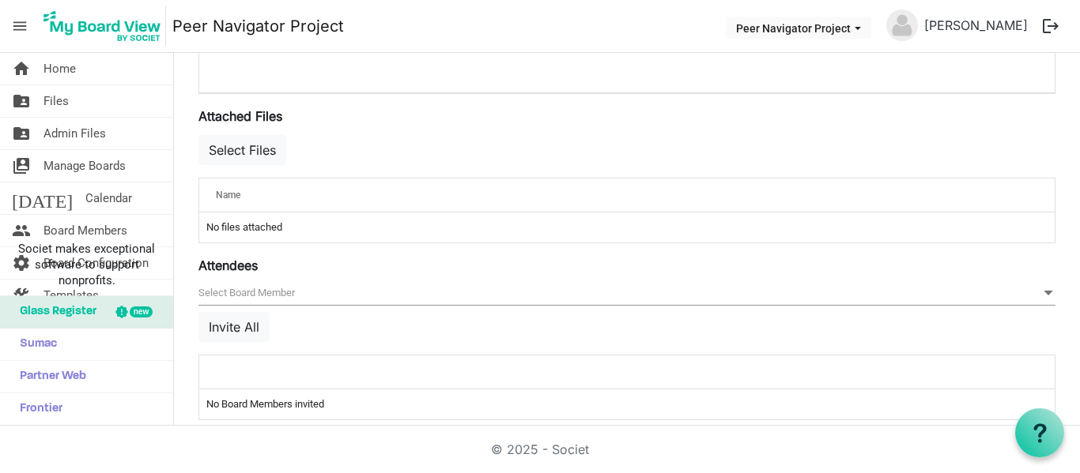
click at [66, 298] on span "Glass Register" at bounding box center [54, 312] width 85 height 32
click at [242, 332] on button "Invite All" at bounding box center [233, 327] width 71 height 30
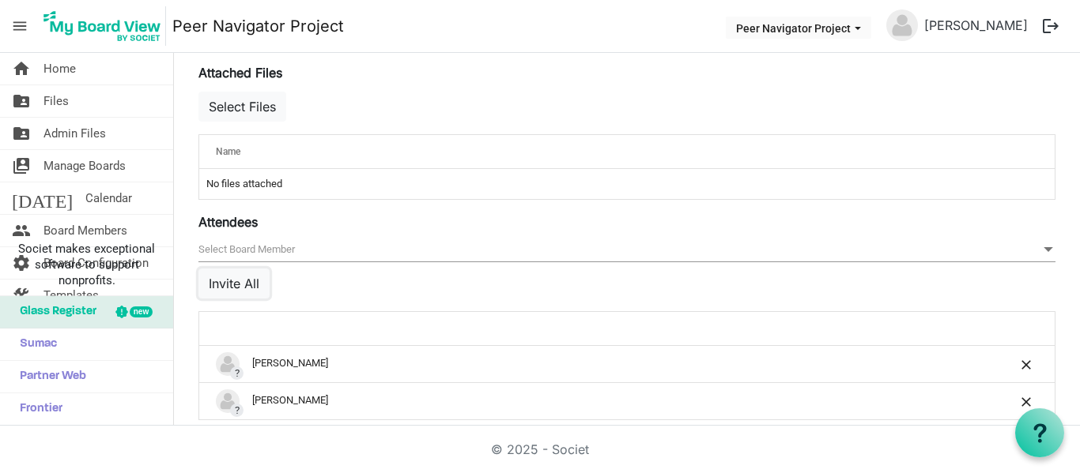
scroll to position [627, 0]
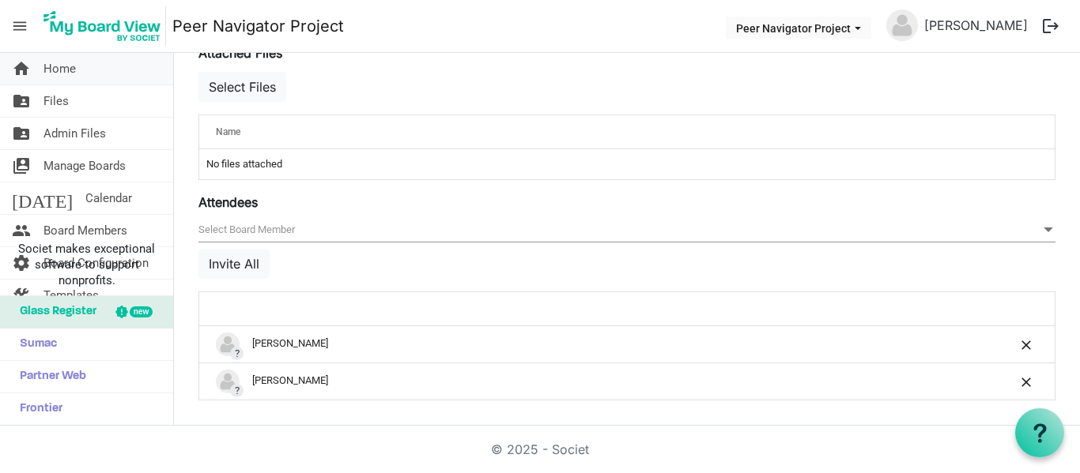
click at [19, 62] on span "home" at bounding box center [21, 69] width 19 height 32
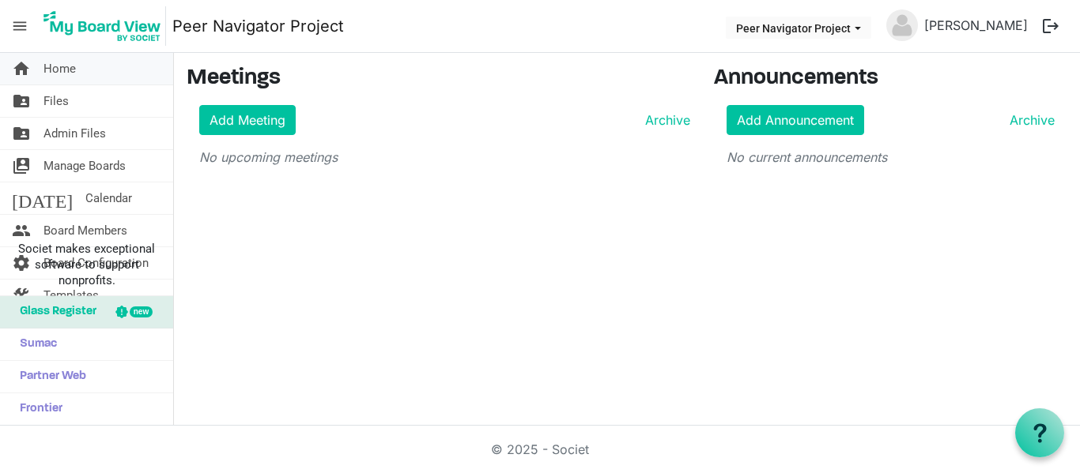
click at [48, 70] on span "Home" at bounding box center [59, 69] width 32 height 32
click at [1039, 428] on icon at bounding box center [1040, 434] width 20 height 20
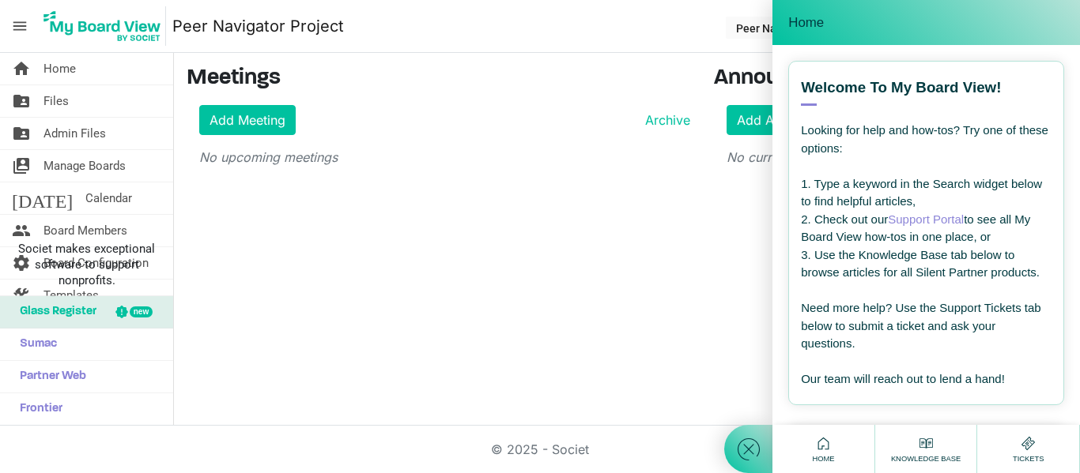
click at [923, 449] on icon at bounding box center [926, 444] width 20 height 20
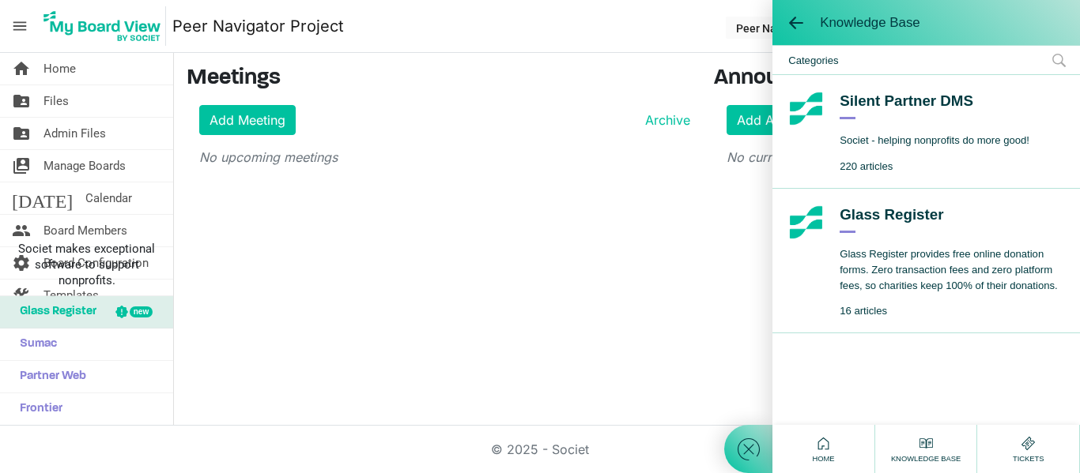
click at [830, 58] on span "Categories" at bounding box center [925, 60] width 307 height 28
click at [829, 456] on span "Home" at bounding box center [823, 459] width 30 height 11
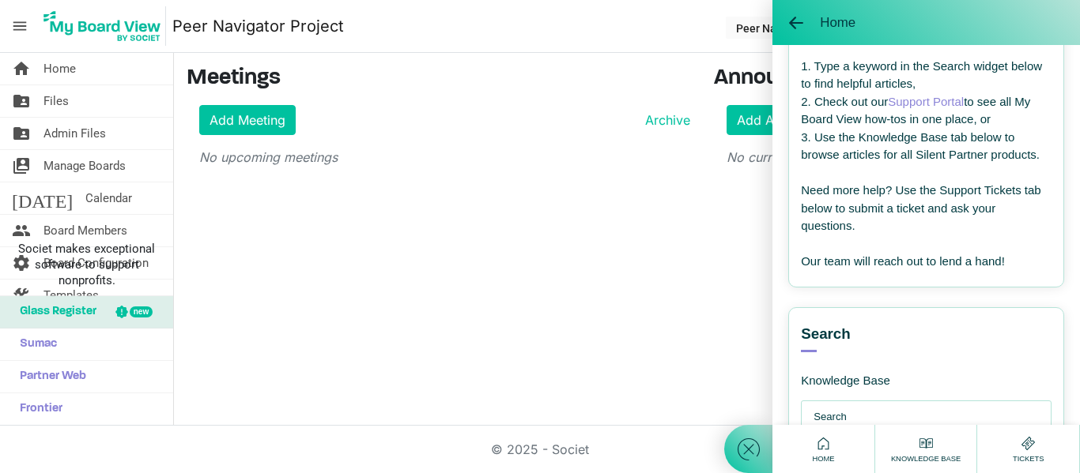
scroll to position [307, 0]
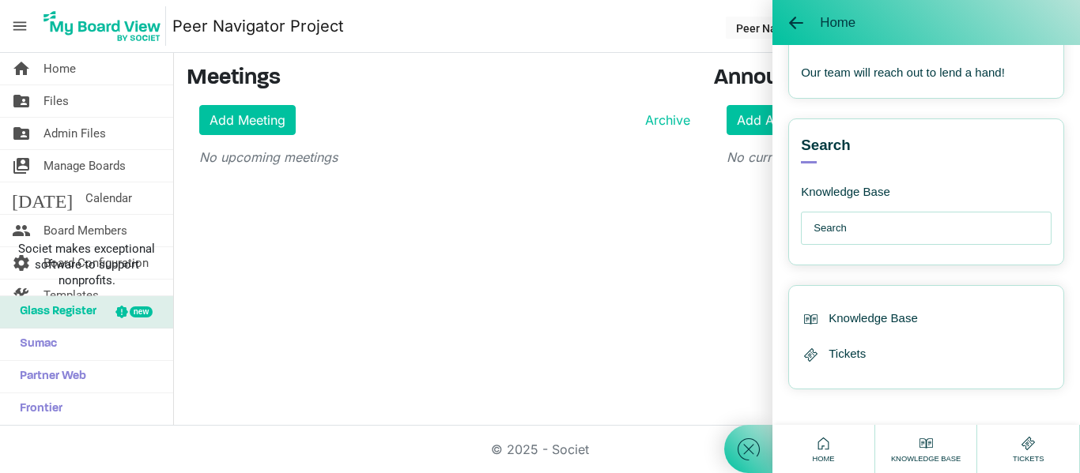
click at [851, 235] on input "text" at bounding box center [929, 229] width 233 height 32
type input "a"
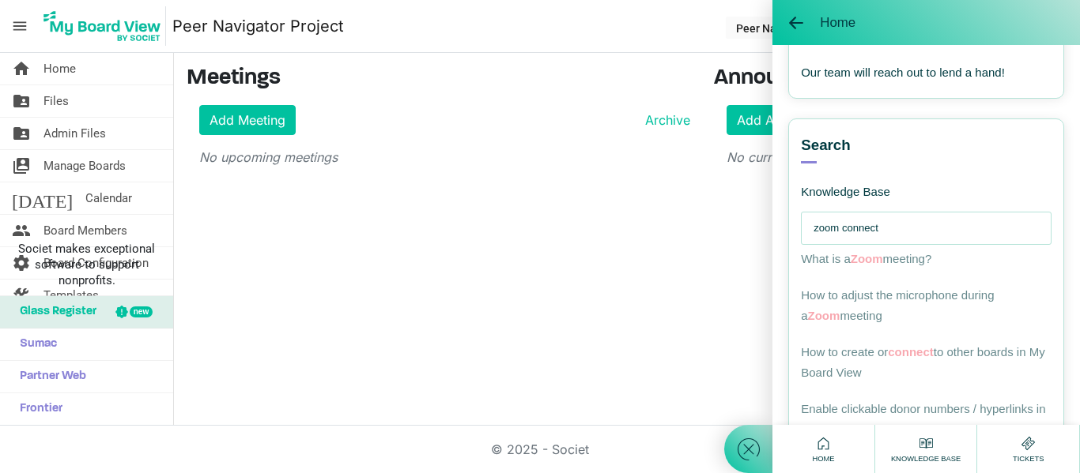
type input "zoom connect"
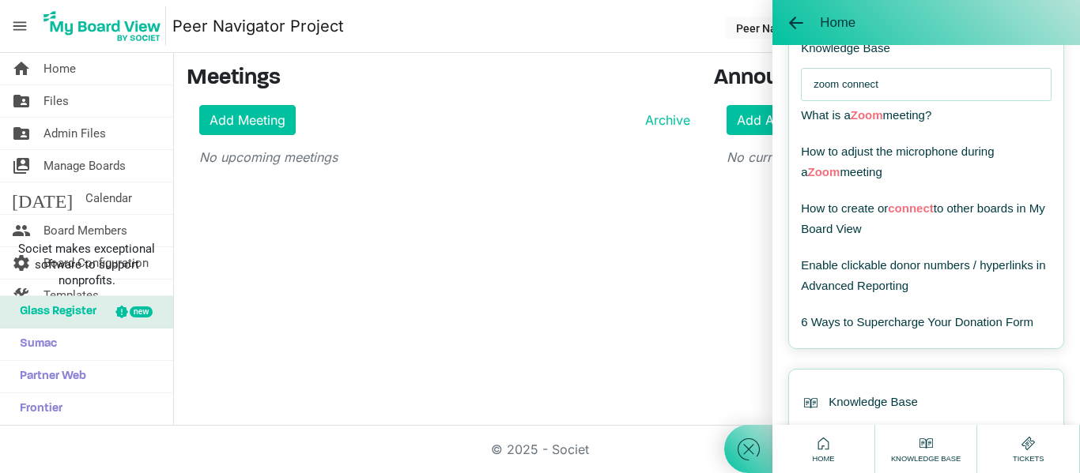
scroll to position [297, 0]
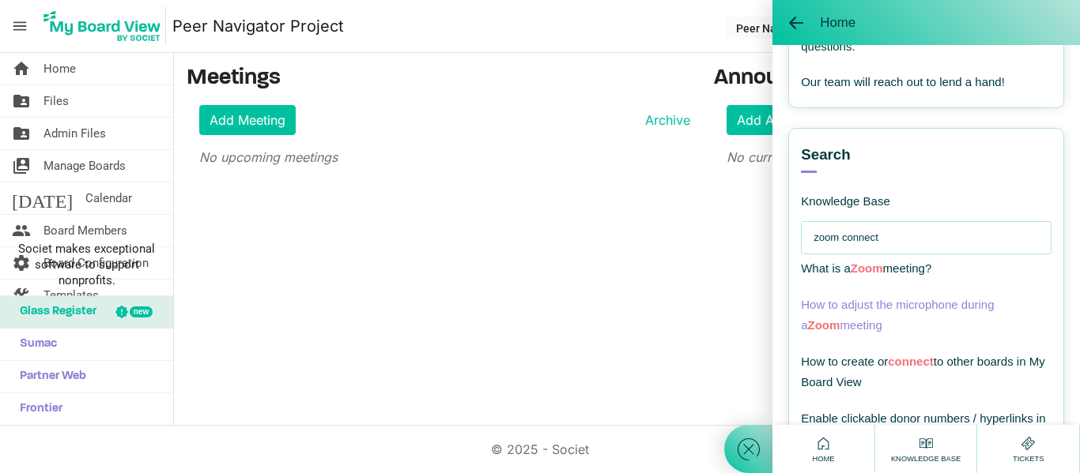
click at [893, 307] on span "How to adjust the microphone during a Zoom meeting" at bounding box center [897, 315] width 193 height 34
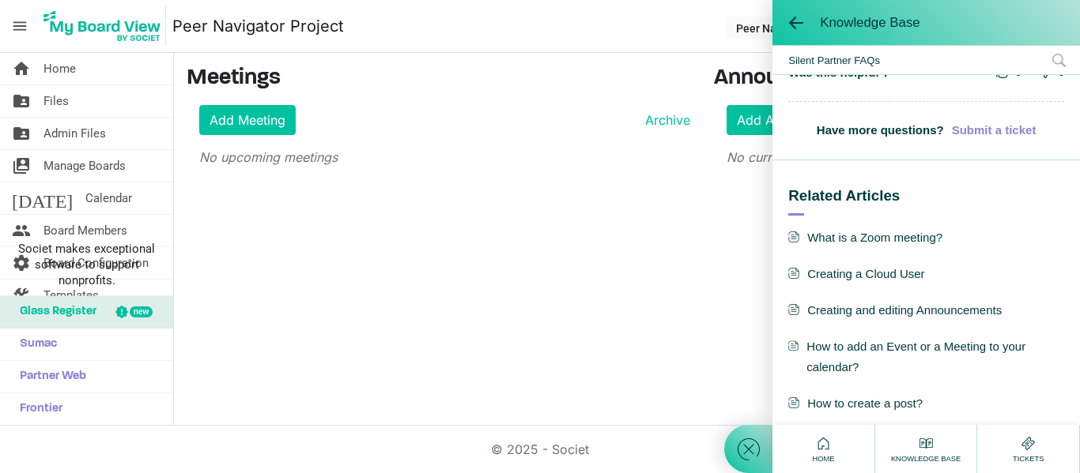
scroll to position [1208, 0]
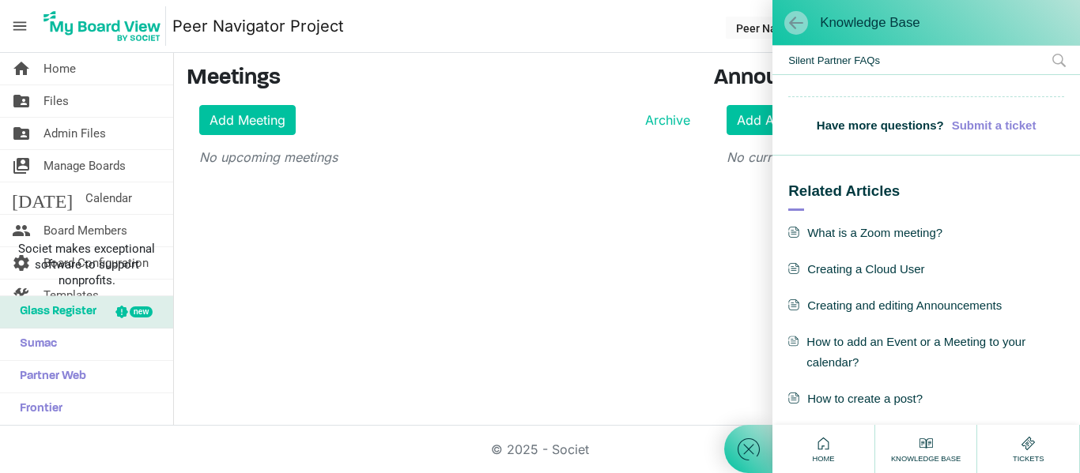
click at [792, 21] on span at bounding box center [796, 23] width 16 height 16
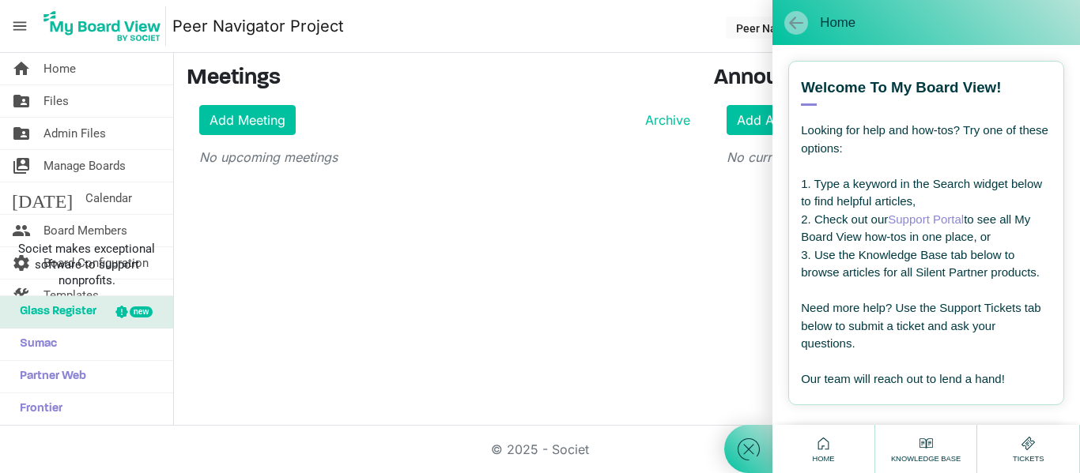
click at [797, 23] on span at bounding box center [796, 23] width 16 height 16
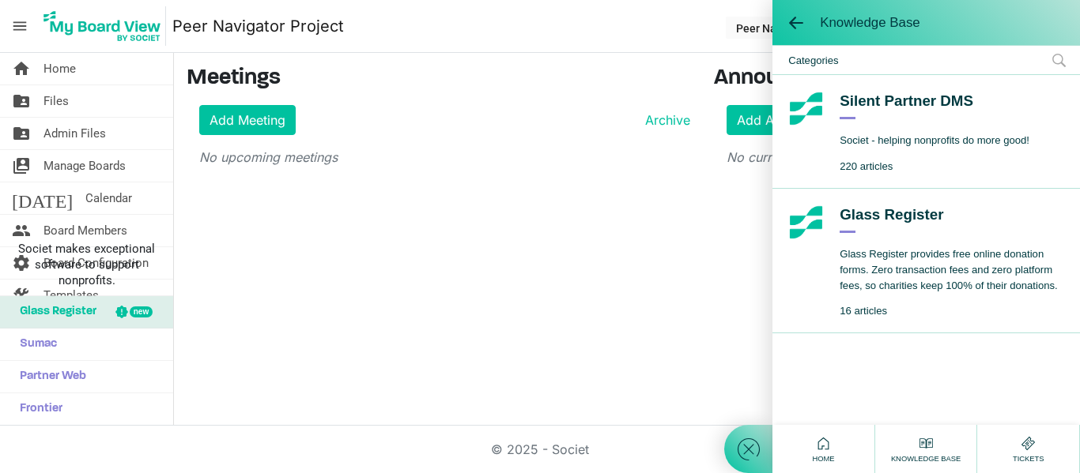
click at [698, 248] on div "home Home folder_shared Files folder_shared Admin Files switch_account Manage B…" at bounding box center [540, 239] width 1080 height 373
click at [795, 21] on span at bounding box center [796, 23] width 16 height 16
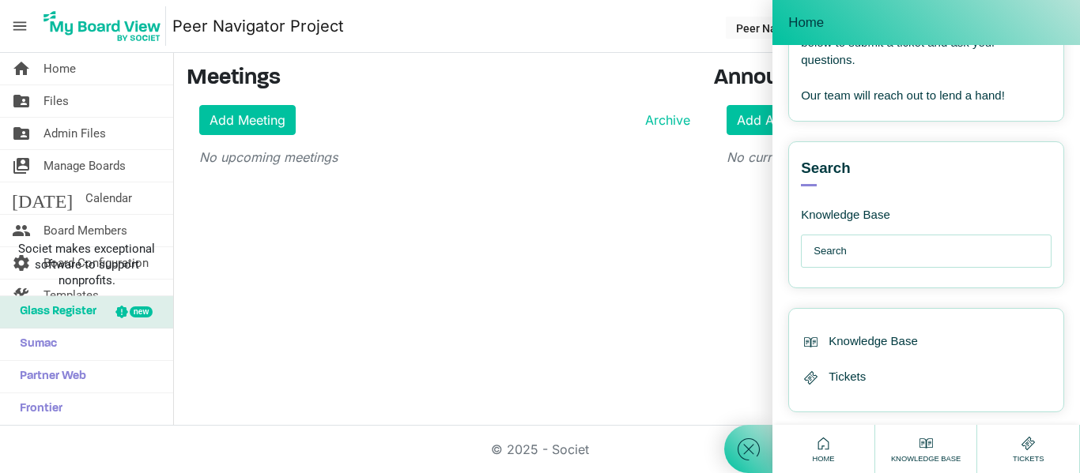
scroll to position [307, 0]
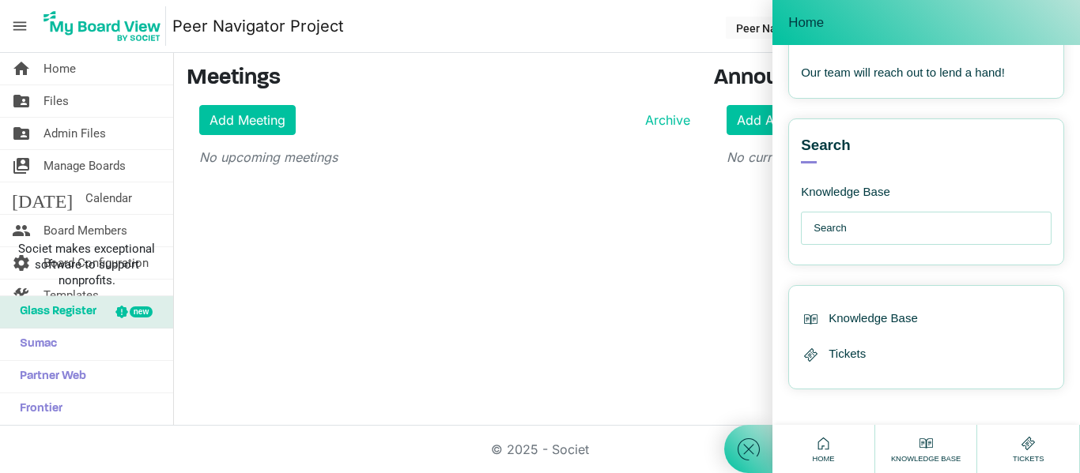
click at [757, 126] on div at bounding box center [748, 236] width 48 height 473
click at [751, 119] on div at bounding box center [748, 236] width 48 height 473
drag, startPoint x: 998, startPoint y: 13, endPoint x: 834, endPoint y: 13, distance: 164.4
click at [834, 13] on div "Home" at bounding box center [926, 22] width 276 height 21
click at [820, 445] on icon at bounding box center [823, 444] width 20 height 20
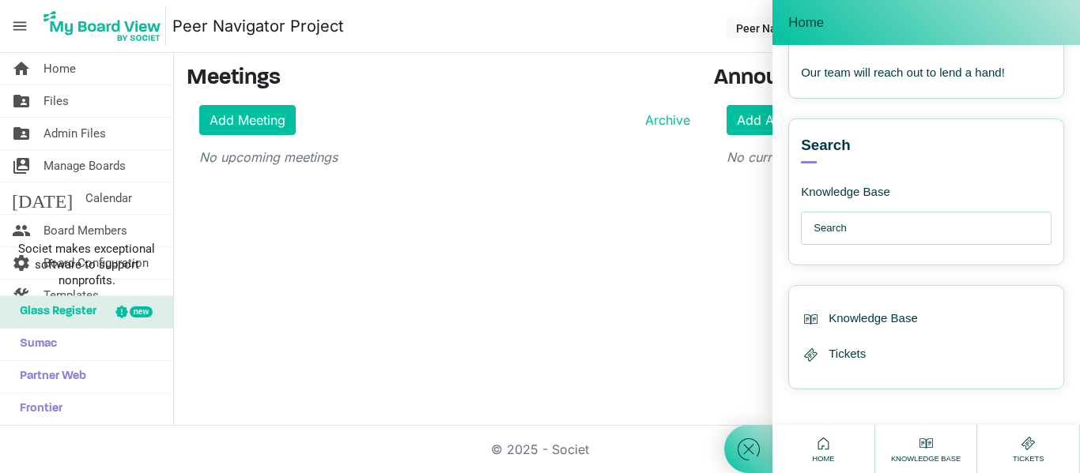
click at [704, 290] on div "home Home folder_shared Files folder_shared Admin Files switch_account Manage B…" at bounding box center [540, 239] width 1080 height 373
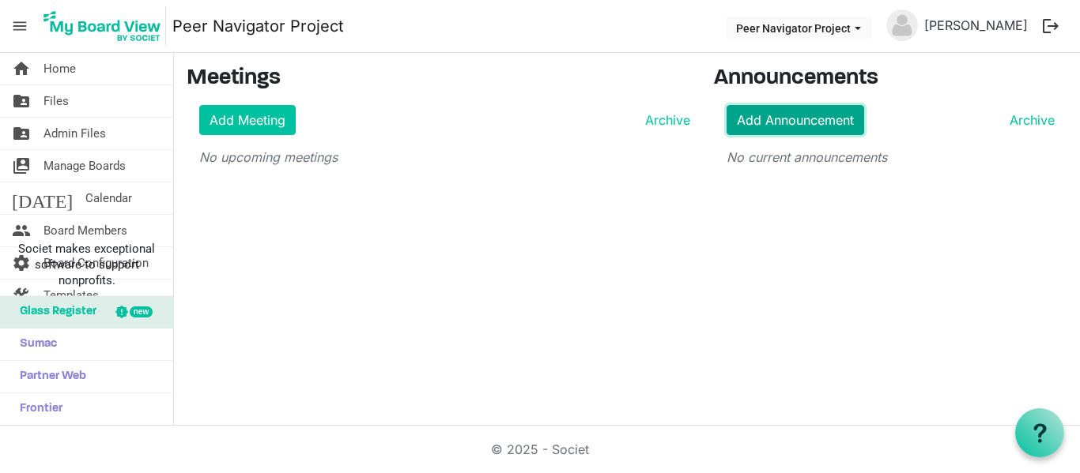
click at [812, 124] on link "Add Announcement" at bounding box center [795, 120] width 138 height 30
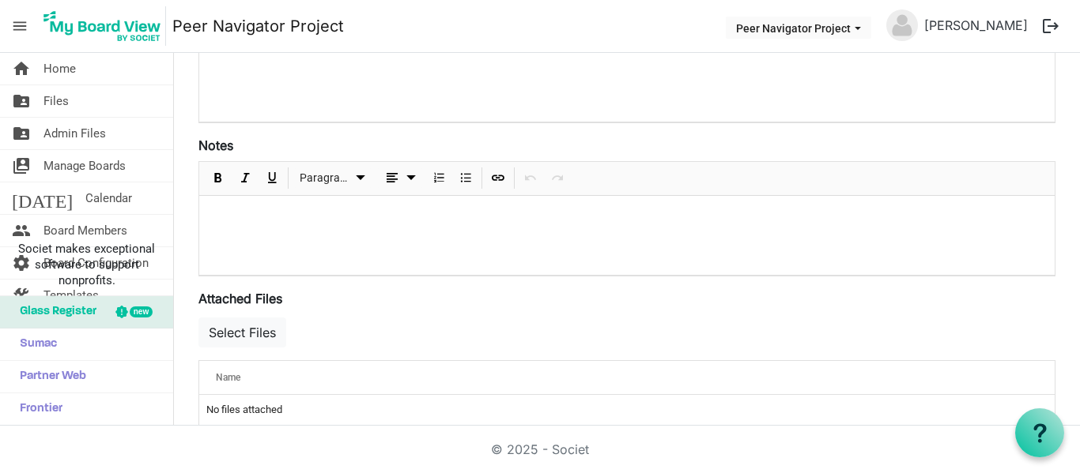
scroll to position [341, 0]
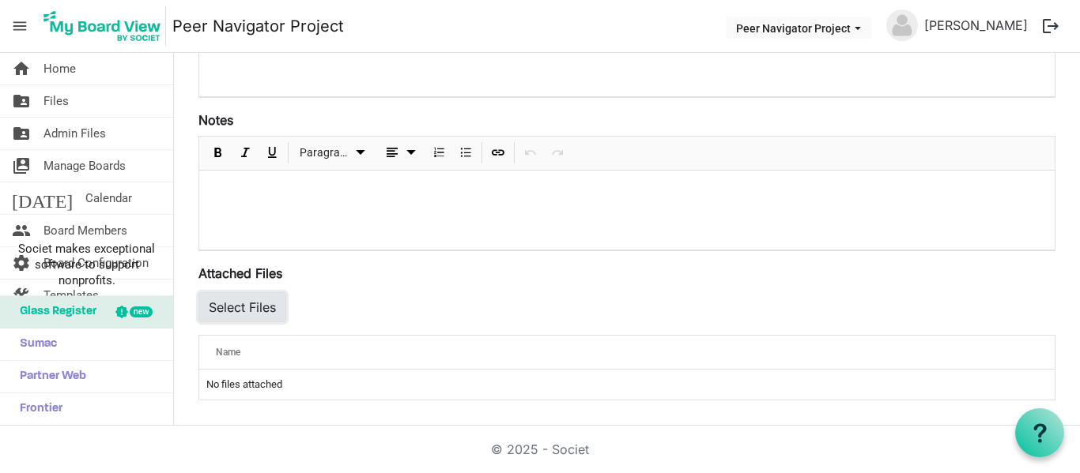
click at [233, 307] on button "Select Files" at bounding box center [242, 307] width 88 height 30
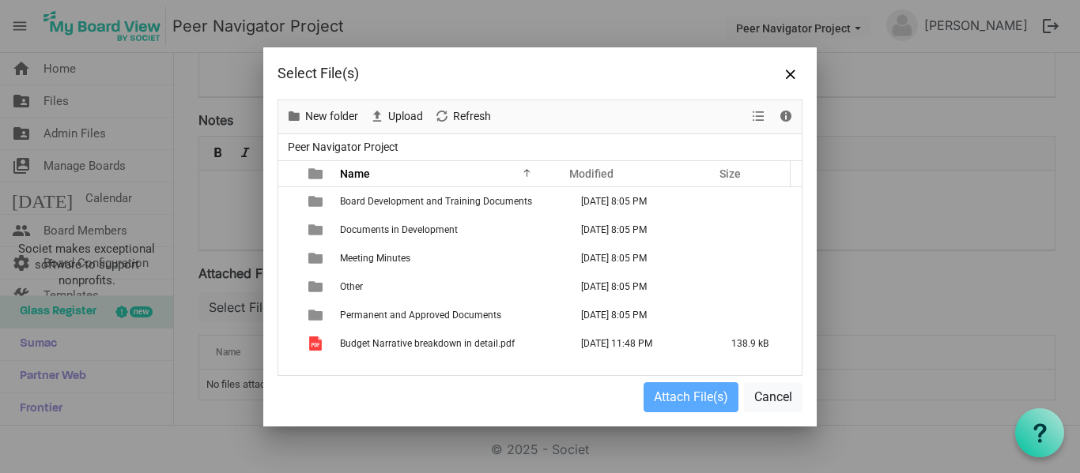
drag, startPoint x: 542, startPoint y: 76, endPoint x: 399, endPoint y: 72, distance: 143.1
click at [399, 72] on div "Select File(s)" at bounding box center [487, 74] width 420 height 24
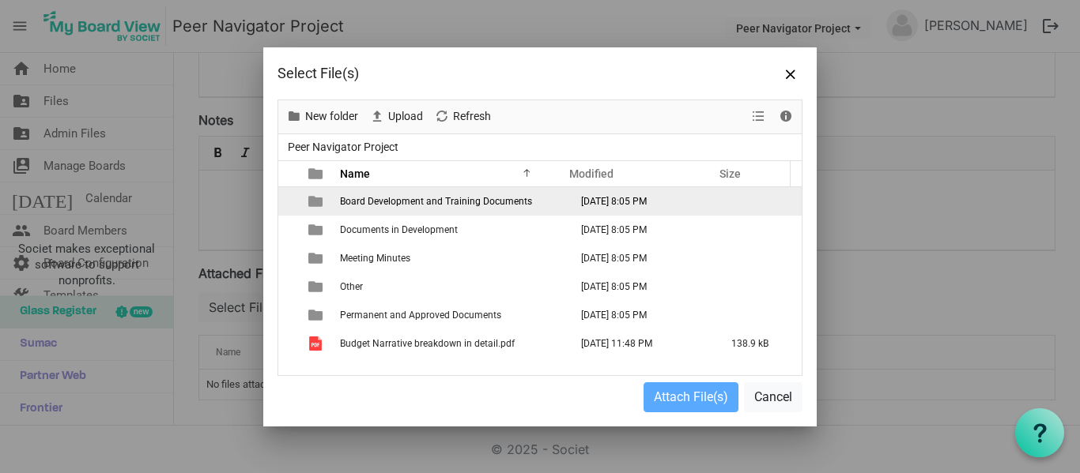
click at [351, 197] on span "Board Development and Training Documents" at bounding box center [436, 201] width 192 height 11
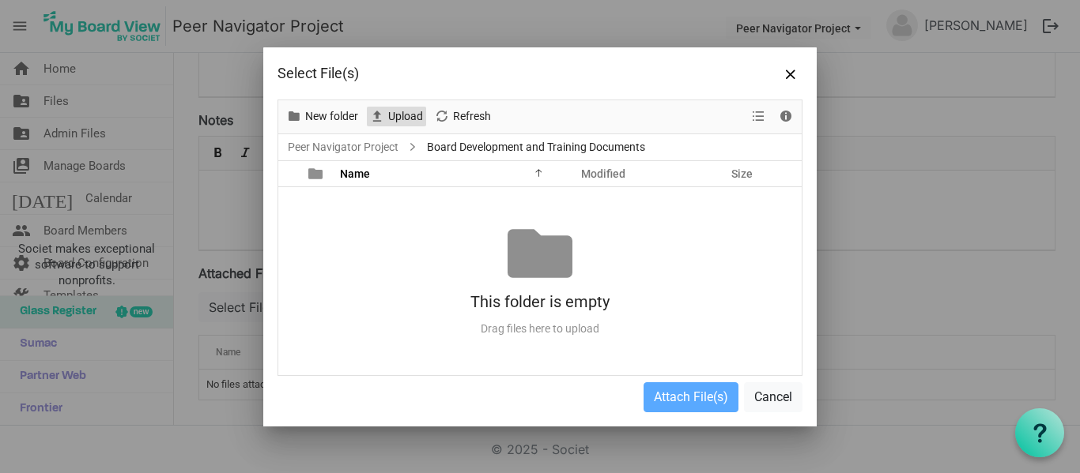
click at [398, 111] on span "Upload" at bounding box center [405, 117] width 38 height 20
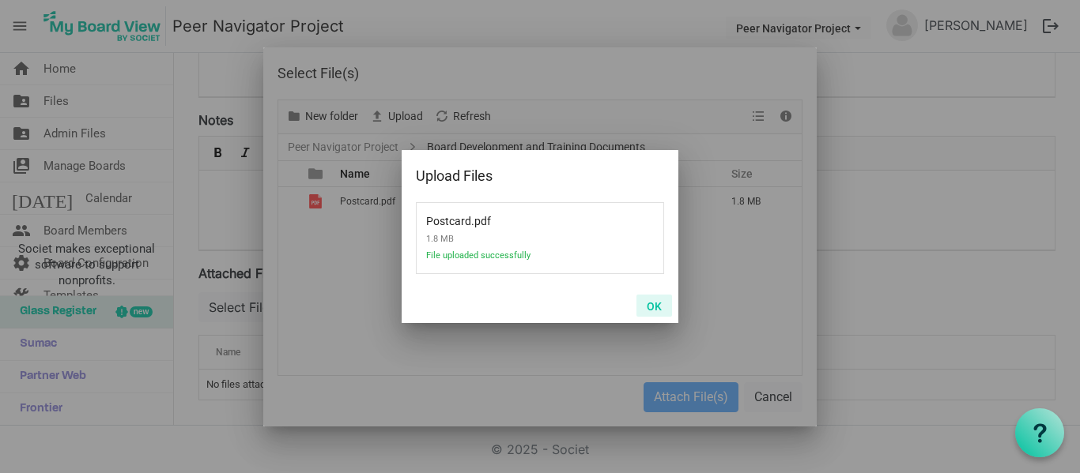
click at [658, 306] on button "OK" at bounding box center [654, 306] width 36 height 22
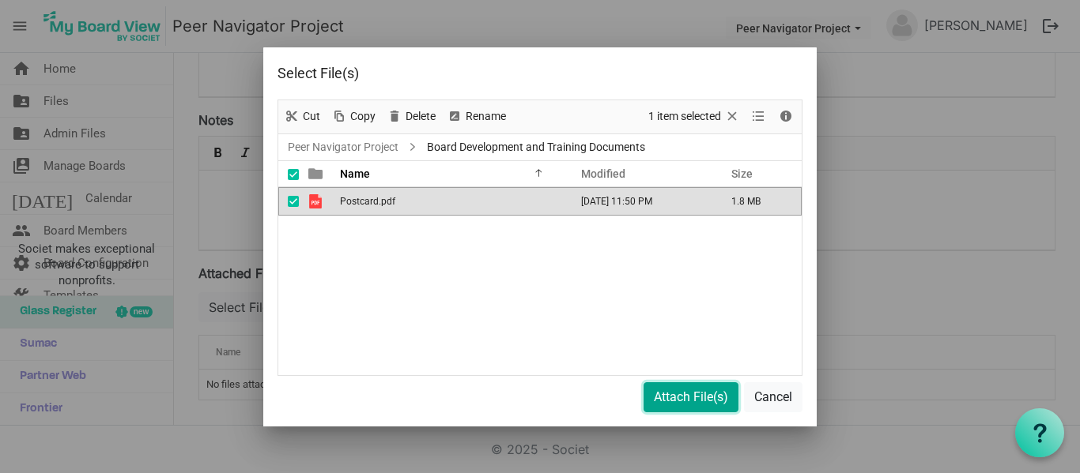
click at [659, 391] on button "Attach File(s)" at bounding box center [690, 397] width 95 height 30
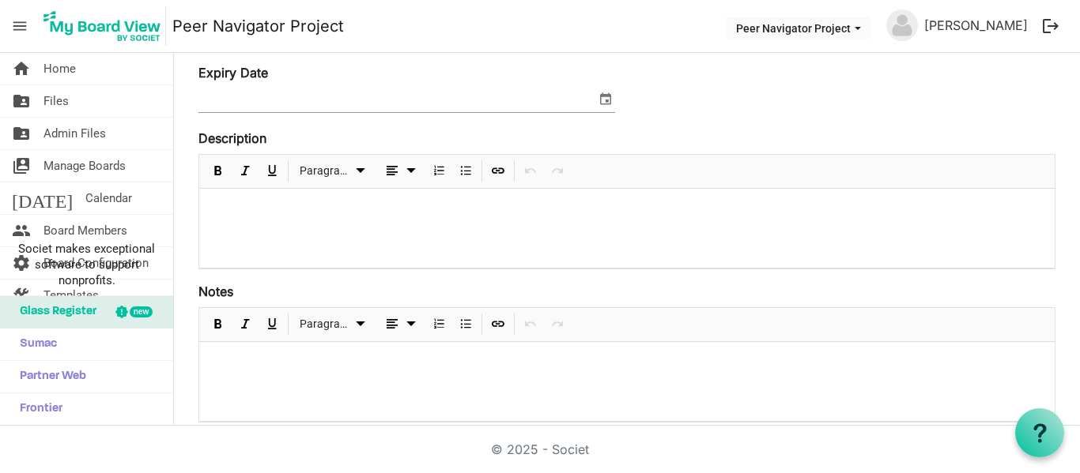
scroll to position [340, 0]
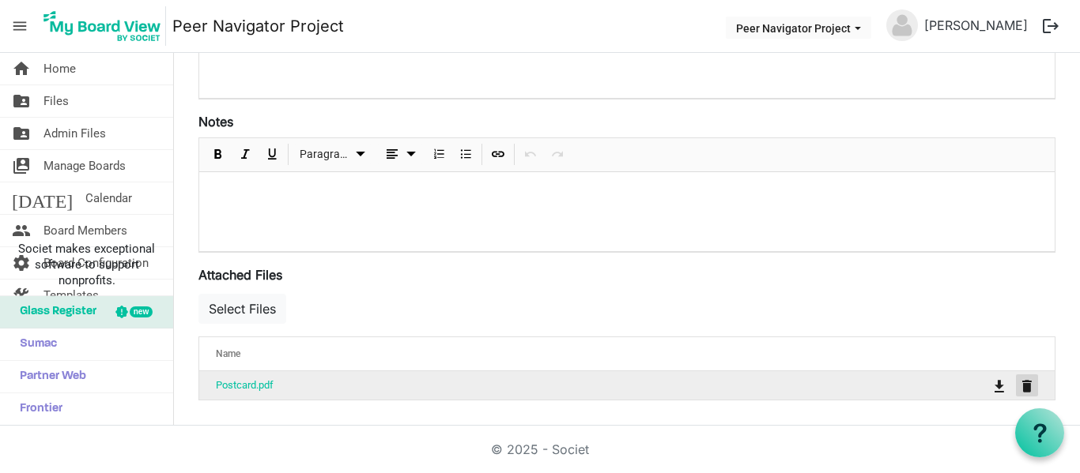
click at [1022, 389] on span "is Command column column header" at bounding box center [1026, 386] width 9 height 13
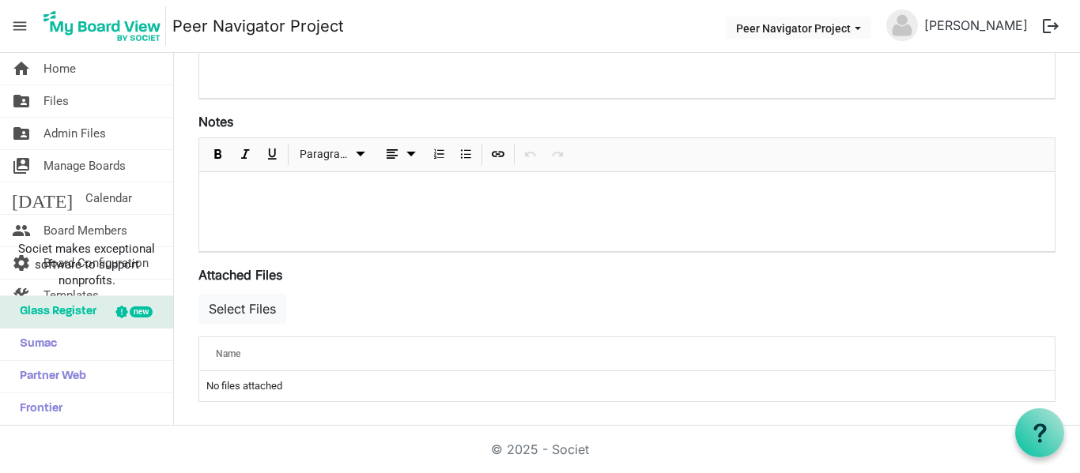
scroll to position [0, 0]
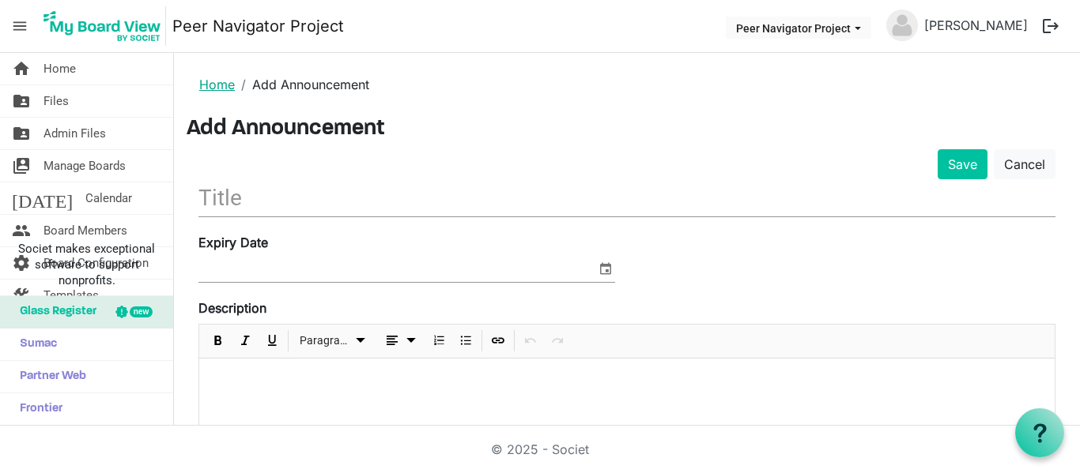
click at [214, 85] on link "Home" at bounding box center [217, 85] width 36 height 16
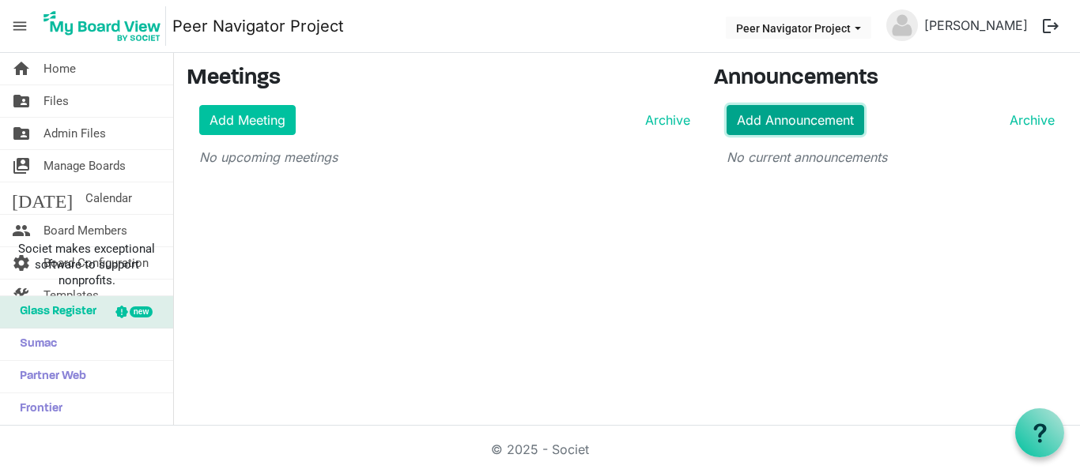
click at [798, 119] on link "Add Announcement" at bounding box center [795, 120] width 138 height 30
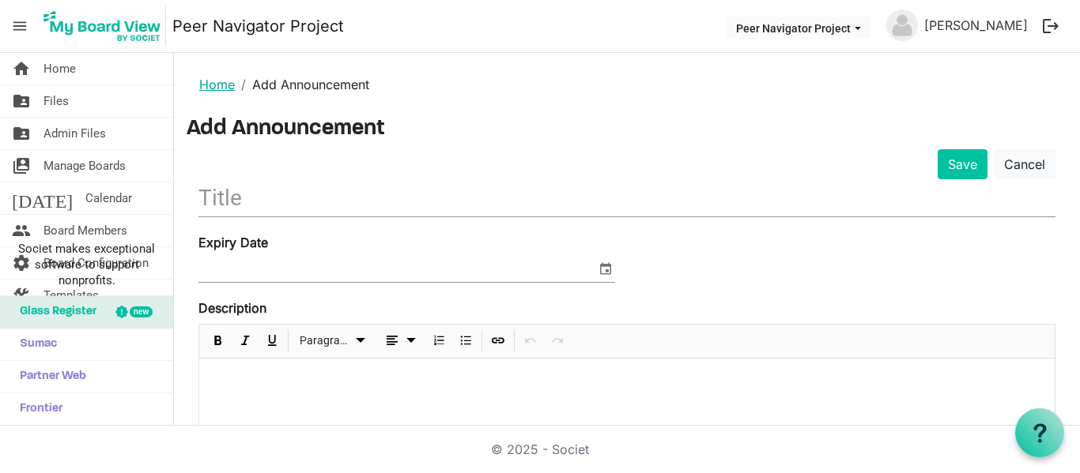
click at [220, 80] on link "Home" at bounding box center [217, 85] width 36 height 16
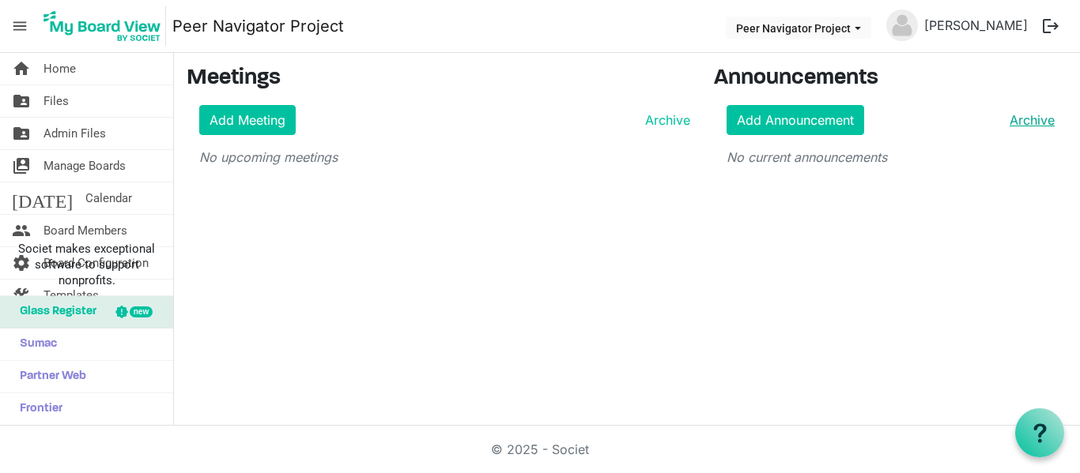
click at [1036, 123] on link "Archive" at bounding box center [1028, 120] width 51 height 19
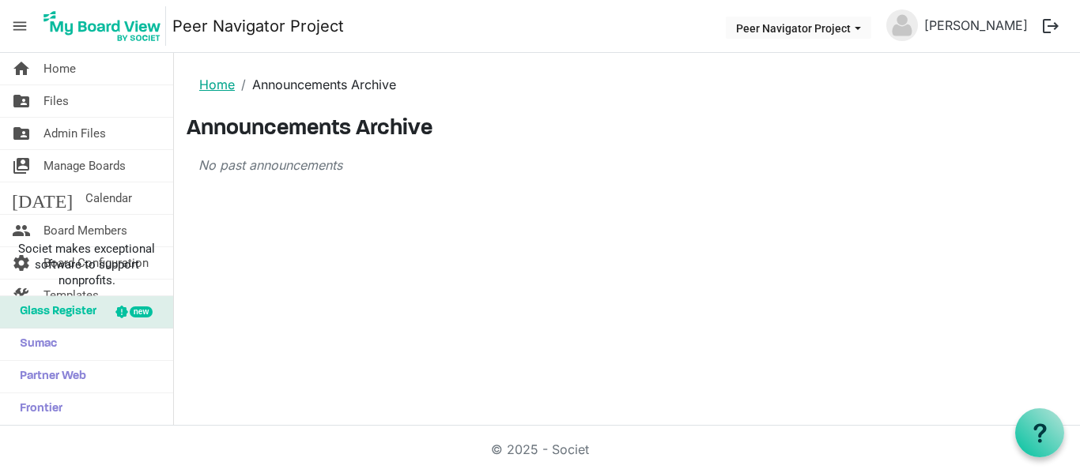
click at [217, 85] on link "Home" at bounding box center [217, 85] width 36 height 16
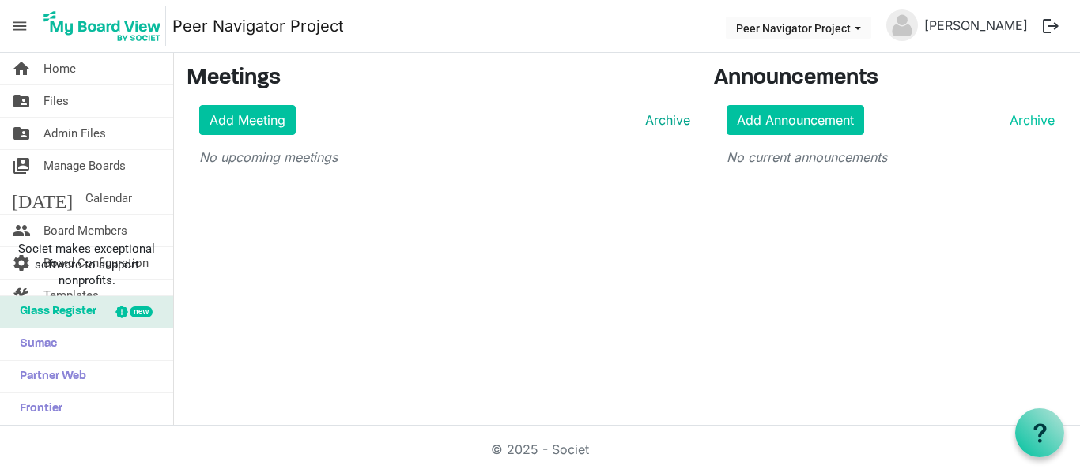
click at [660, 116] on link "Archive" at bounding box center [664, 120] width 51 height 19
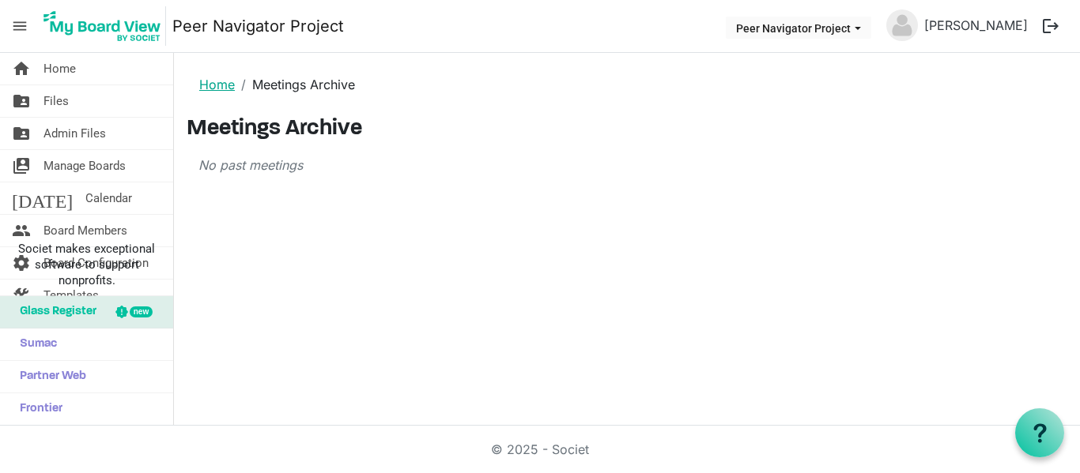
click at [217, 79] on link "Home" at bounding box center [217, 85] width 36 height 16
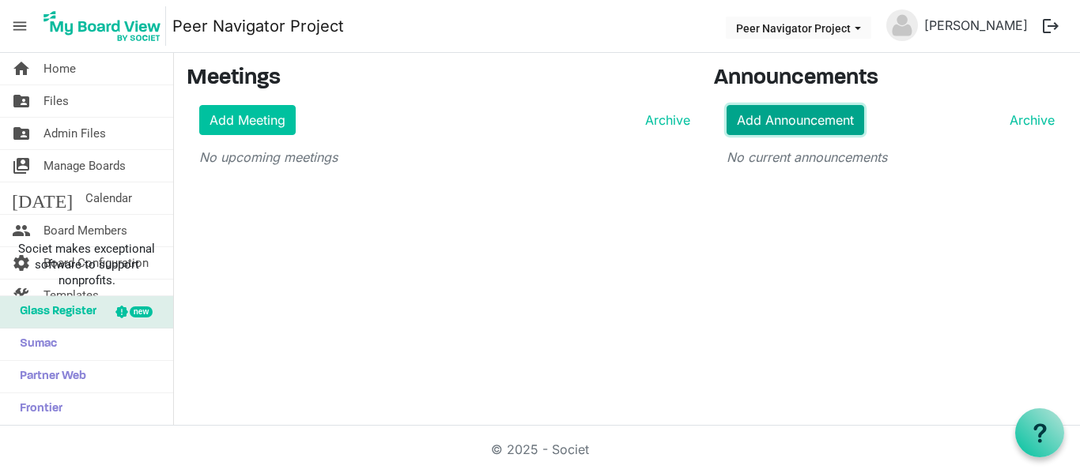
click at [809, 131] on link "Add Announcement" at bounding box center [795, 120] width 138 height 30
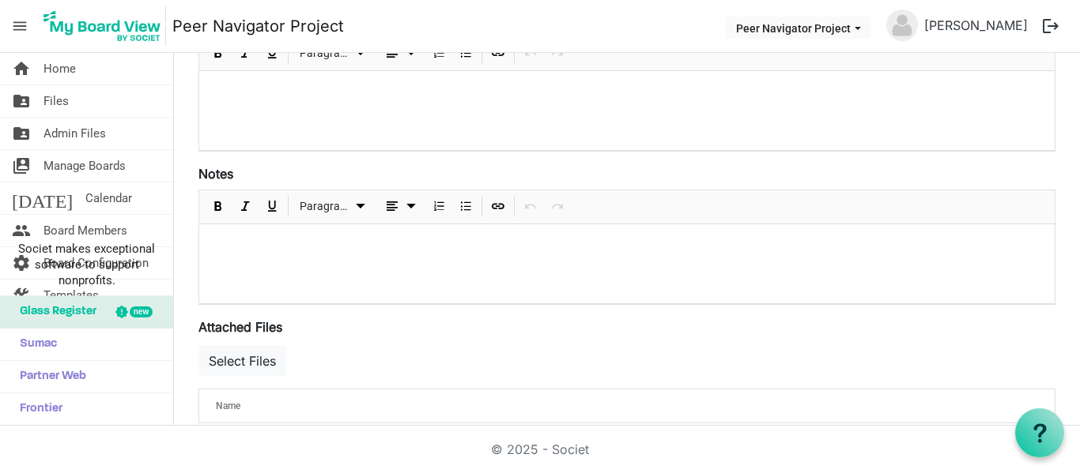
scroll to position [341, 0]
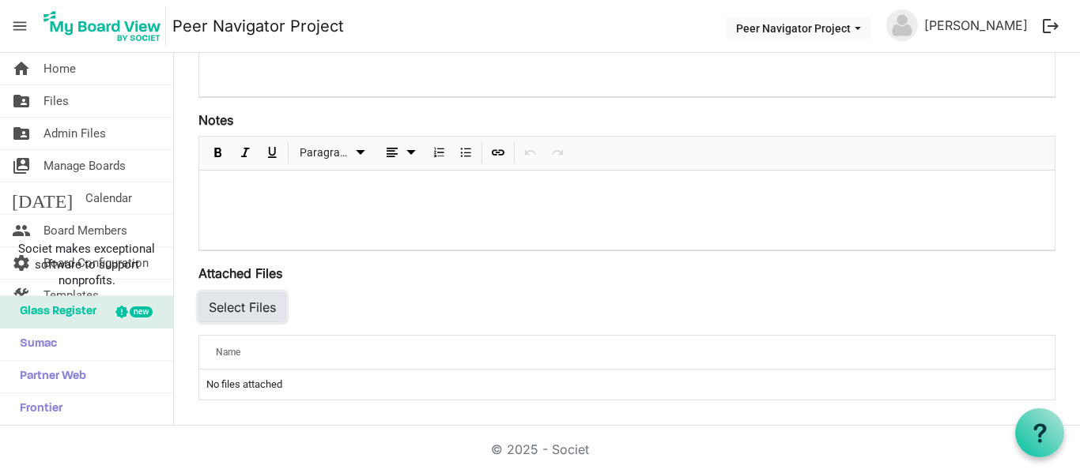
click at [265, 307] on button "Select Files" at bounding box center [242, 307] width 88 height 30
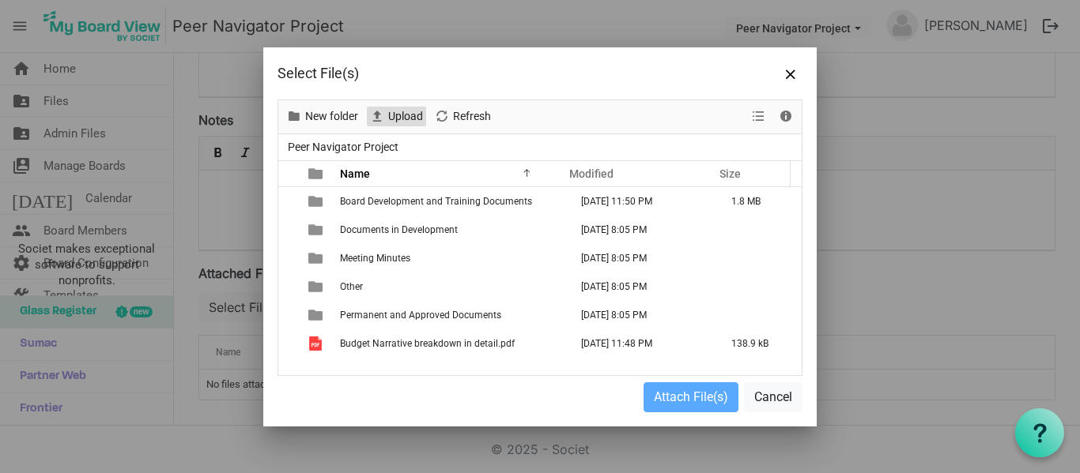
click at [406, 119] on span "Upload" at bounding box center [405, 117] width 38 height 20
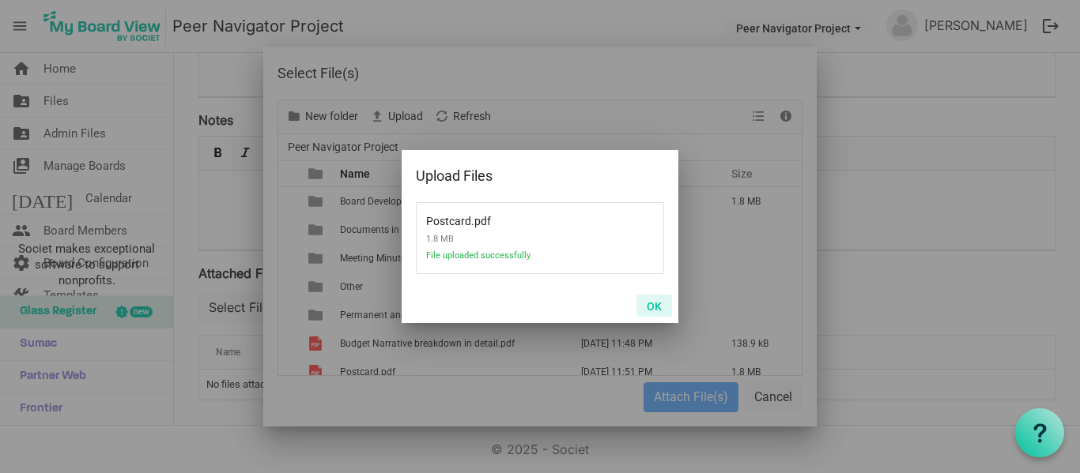
click at [659, 305] on button "OK" at bounding box center [654, 306] width 36 height 22
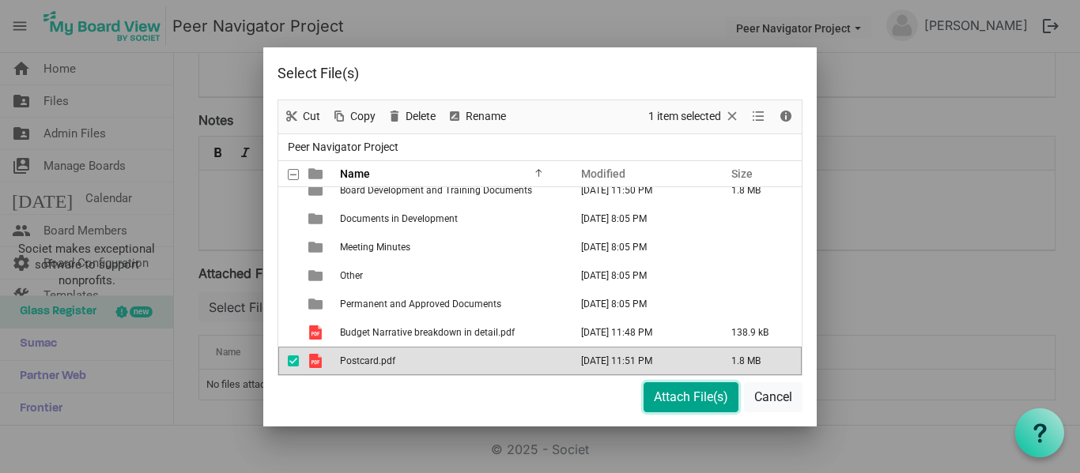
click at [685, 401] on button "Attach File(s)" at bounding box center [690, 397] width 95 height 30
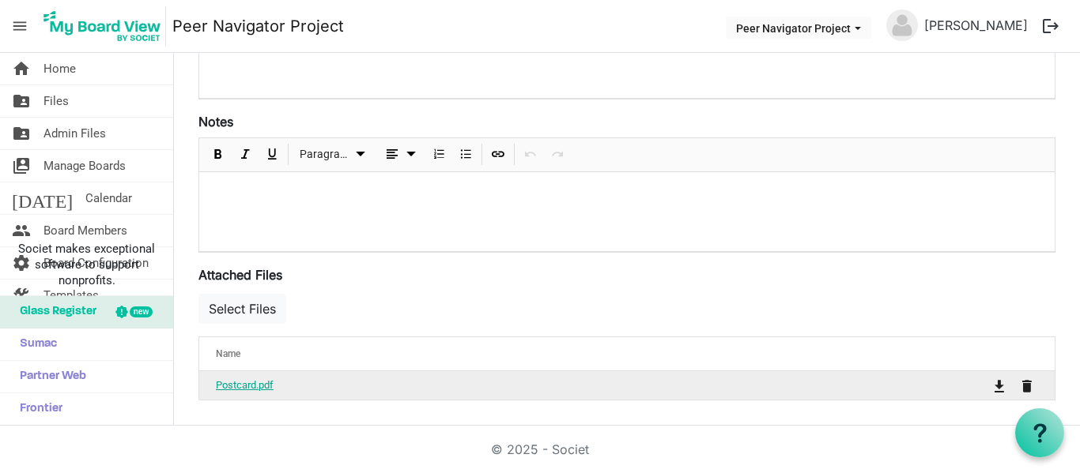
click at [244, 388] on link "Postcard.pdf" at bounding box center [245, 385] width 58 height 12
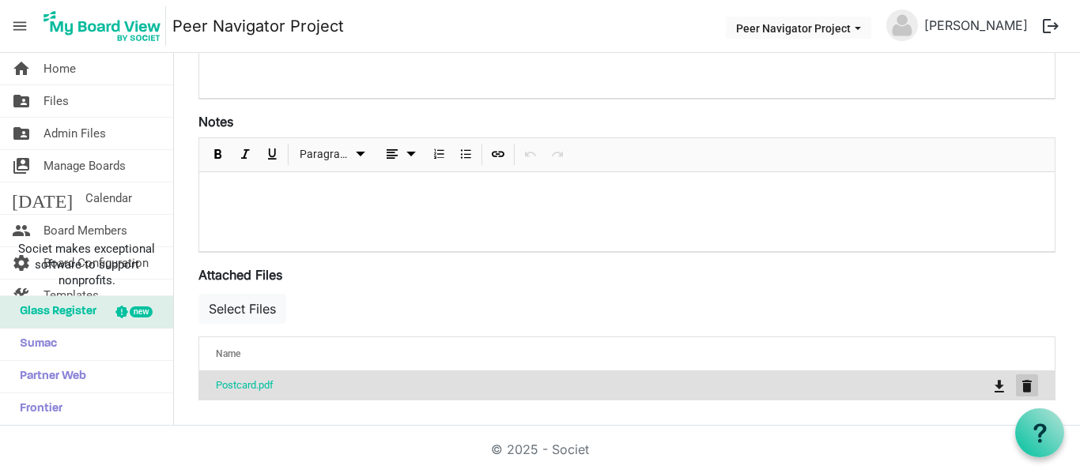
click at [1022, 383] on span "is Command column column header" at bounding box center [1026, 386] width 9 height 13
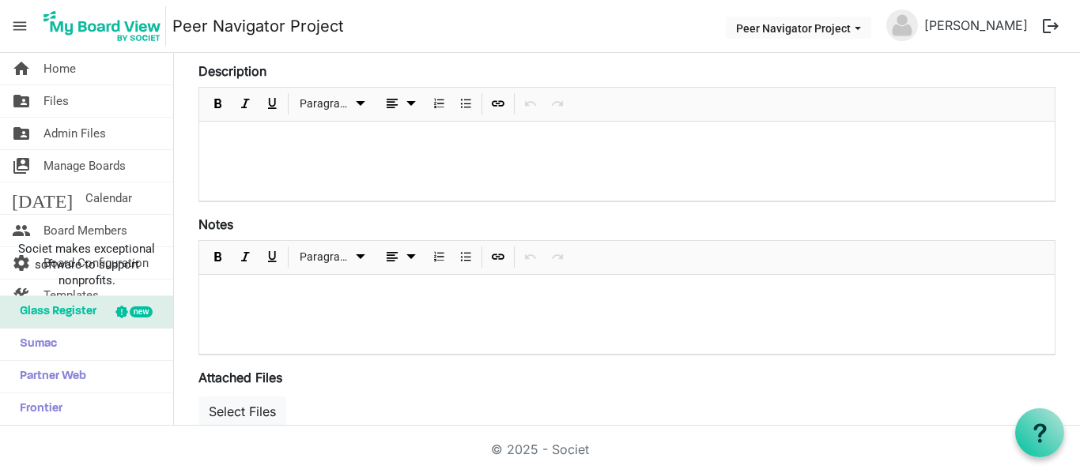
scroll to position [341, 0]
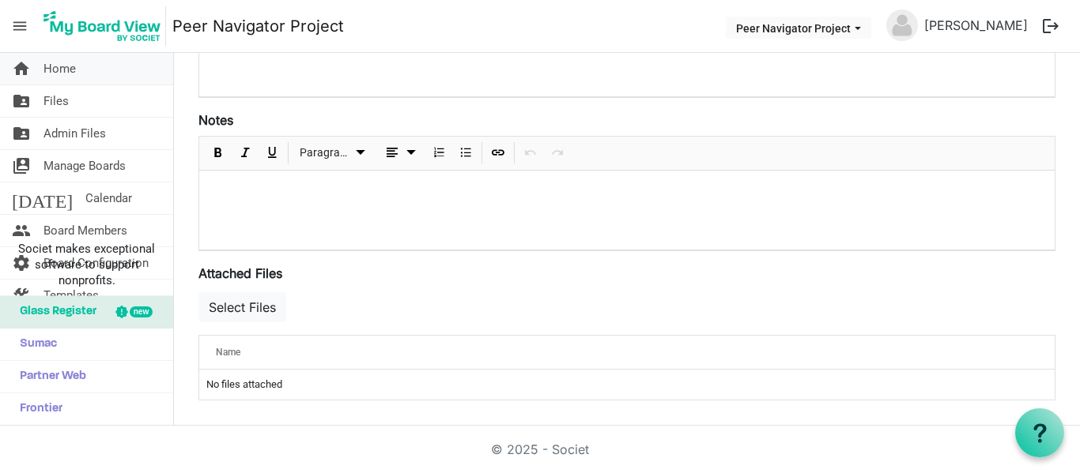
click at [51, 71] on span "Home" at bounding box center [59, 69] width 32 height 32
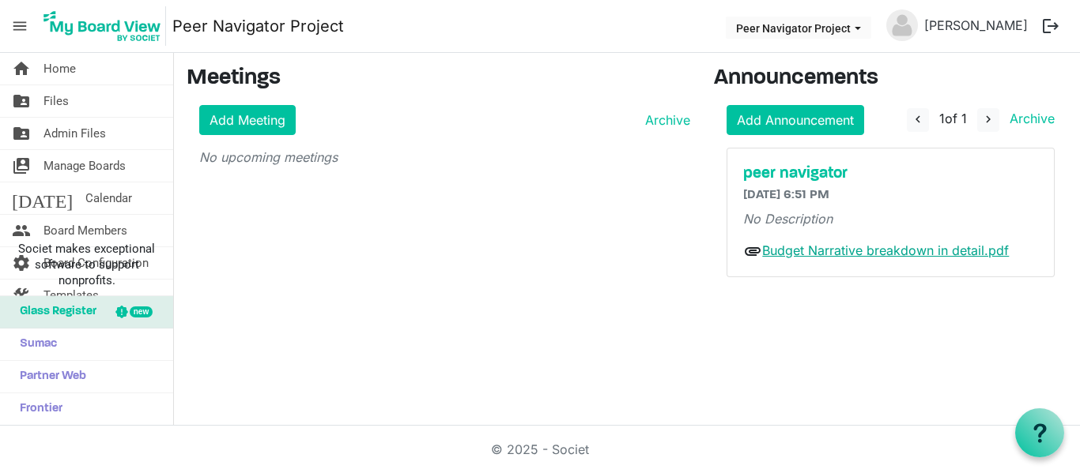
click at [816, 251] on link "Budget Narrative breakdown in detail.pdf" at bounding box center [885, 251] width 247 height 16
click at [809, 175] on h5 "peer navigator" at bounding box center [890, 173] width 295 height 19
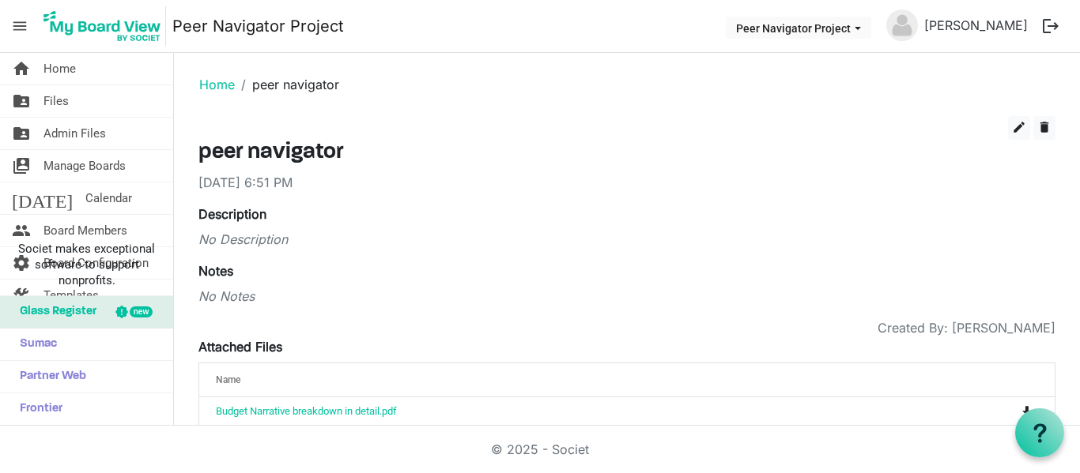
scroll to position [26, 0]
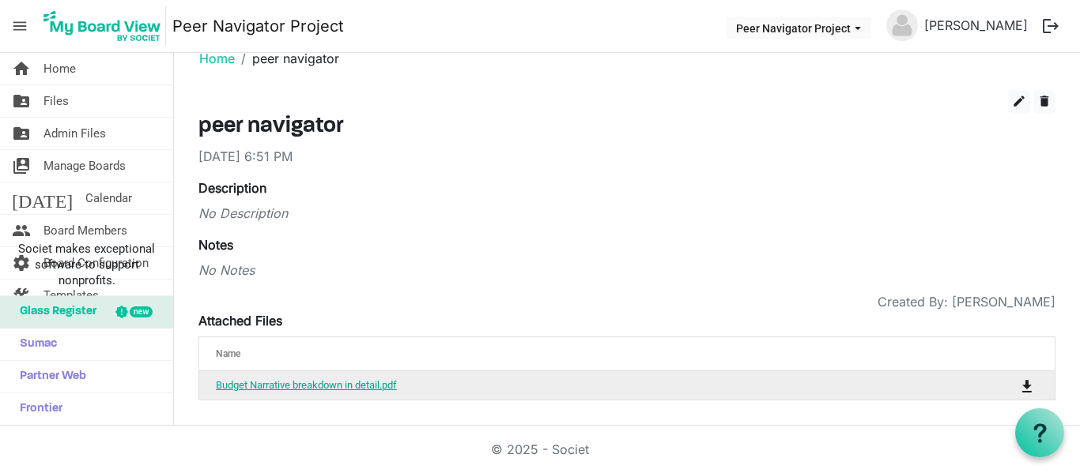
click at [368, 382] on link "Budget Narrative breakdown in detail.pdf" at bounding box center [306, 385] width 181 height 12
